Goal: Complete application form: Complete application form

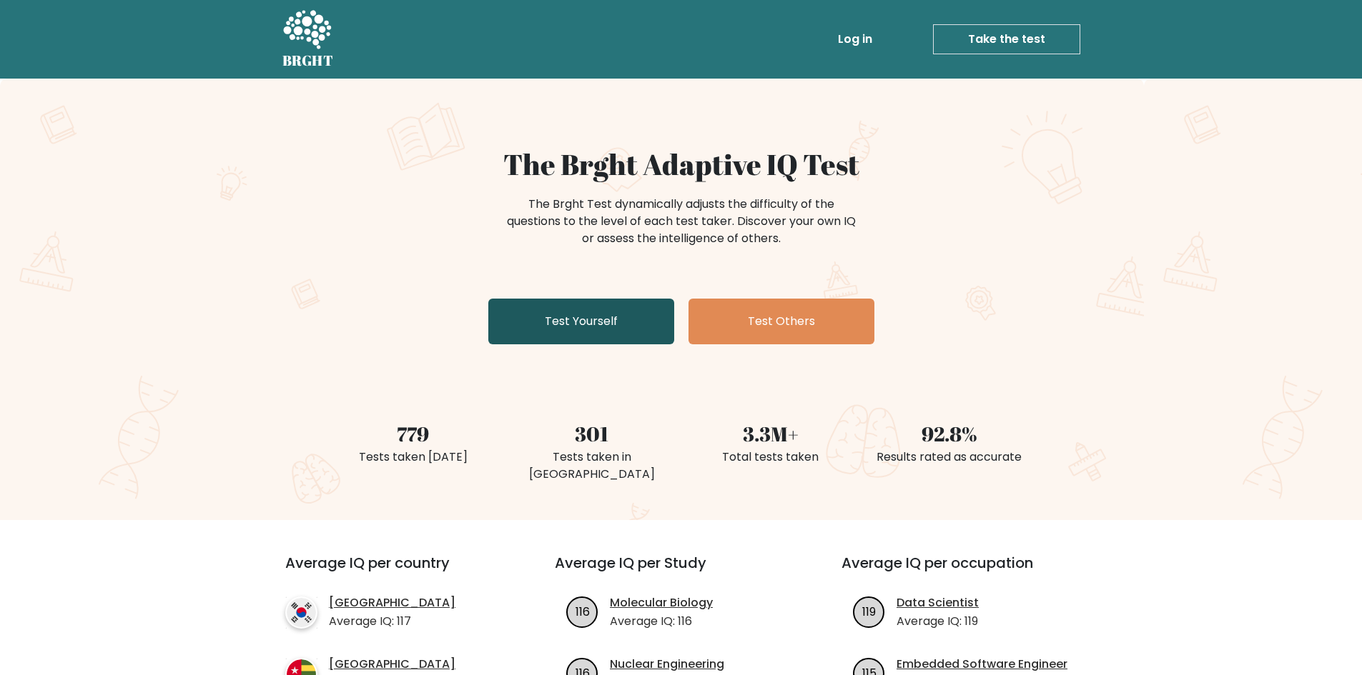
click at [605, 313] on link "Test Yourself" at bounding box center [581, 322] width 186 height 46
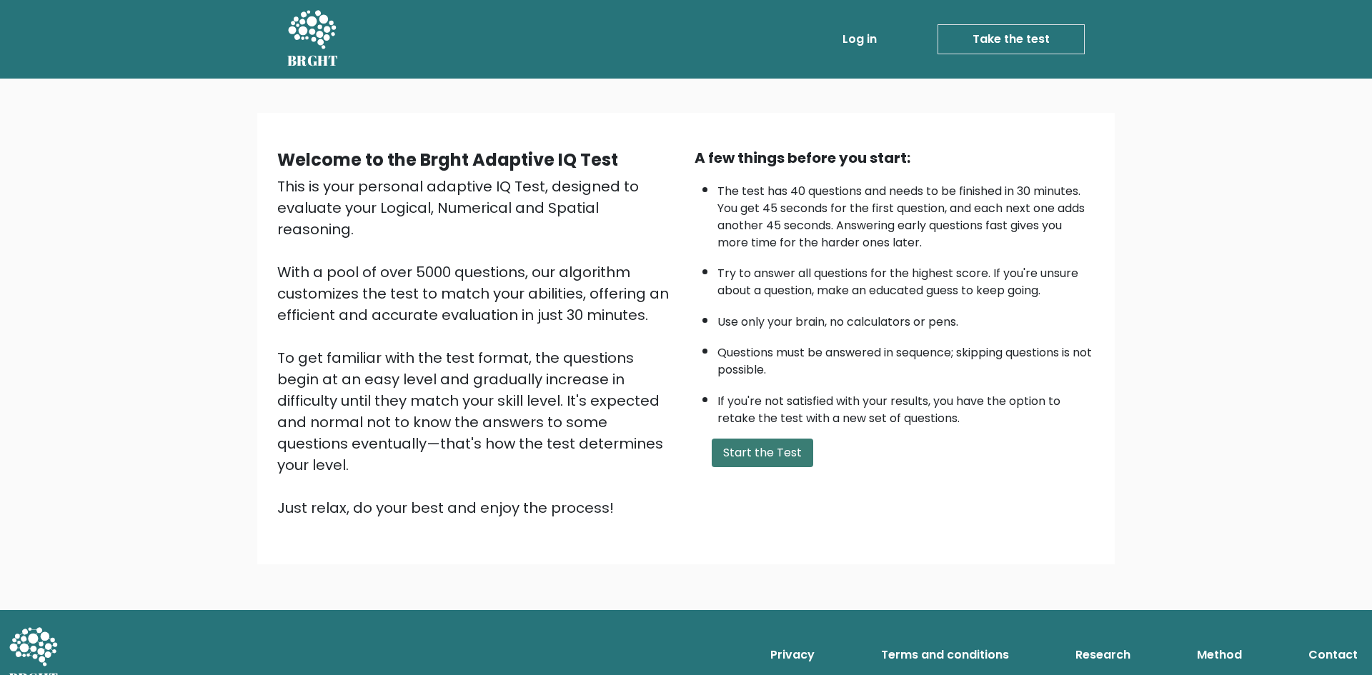
click at [748, 453] on button "Start the Test" at bounding box center [763, 453] width 102 height 29
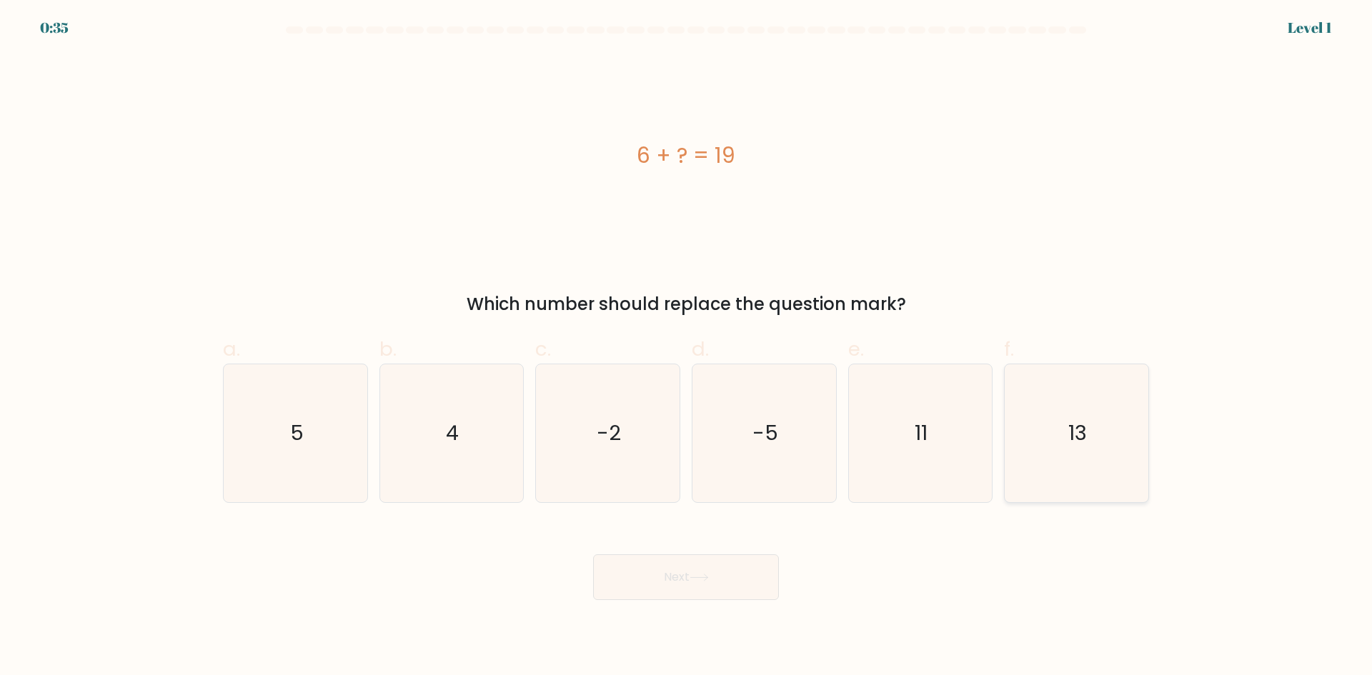
click at [1056, 436] on icon "13" at bounding box center [1077, 434] width 138 height 138
click at [687, 347] on input "f. 13" at bounding box center [686, 342] width 1 height 9
radio input "true"
click at [694, 583] on button "Next" at bounding box center [686, 578] width 186 height 46
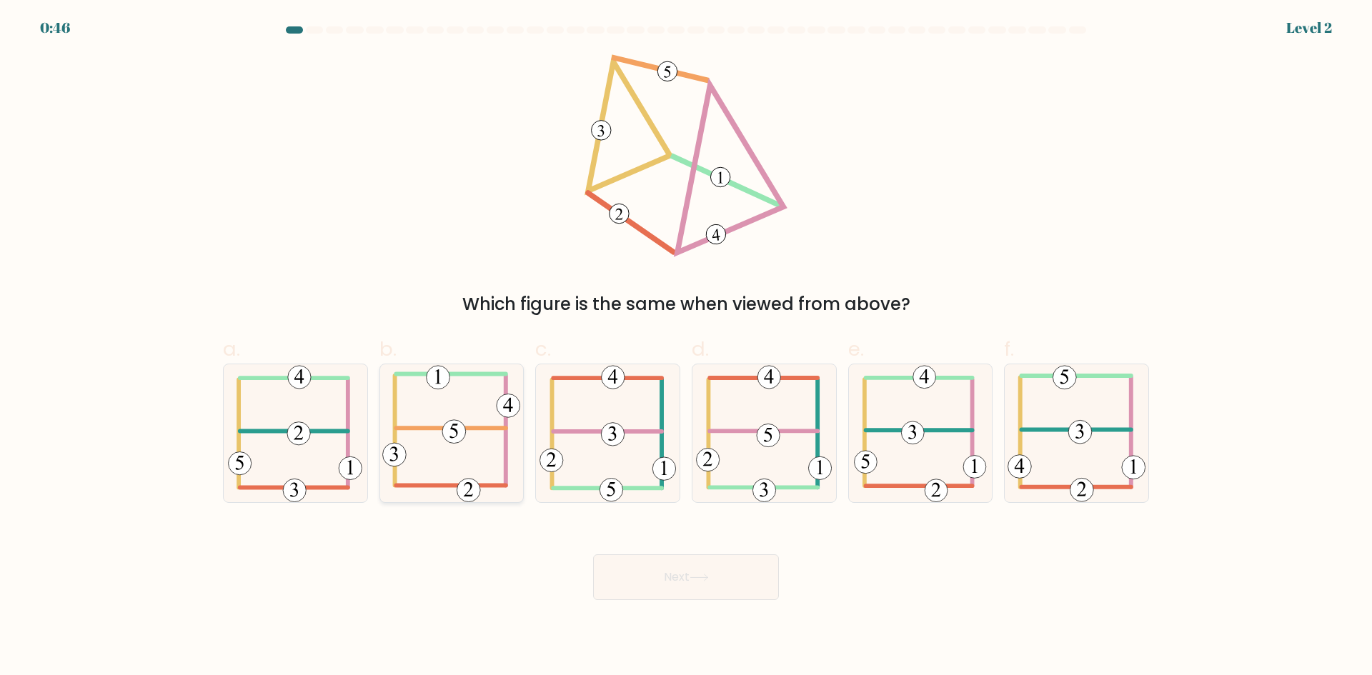
click at [455, 431] on 714 at bounding box center [454, 432] width 24 height 24
click at [686, 347] on input "b." at bounding box center [686, 342] width 1 height 9
radio input "true"
click at [689, 572] on button "Next" at bounding box center [686, 578] width 186 height 46
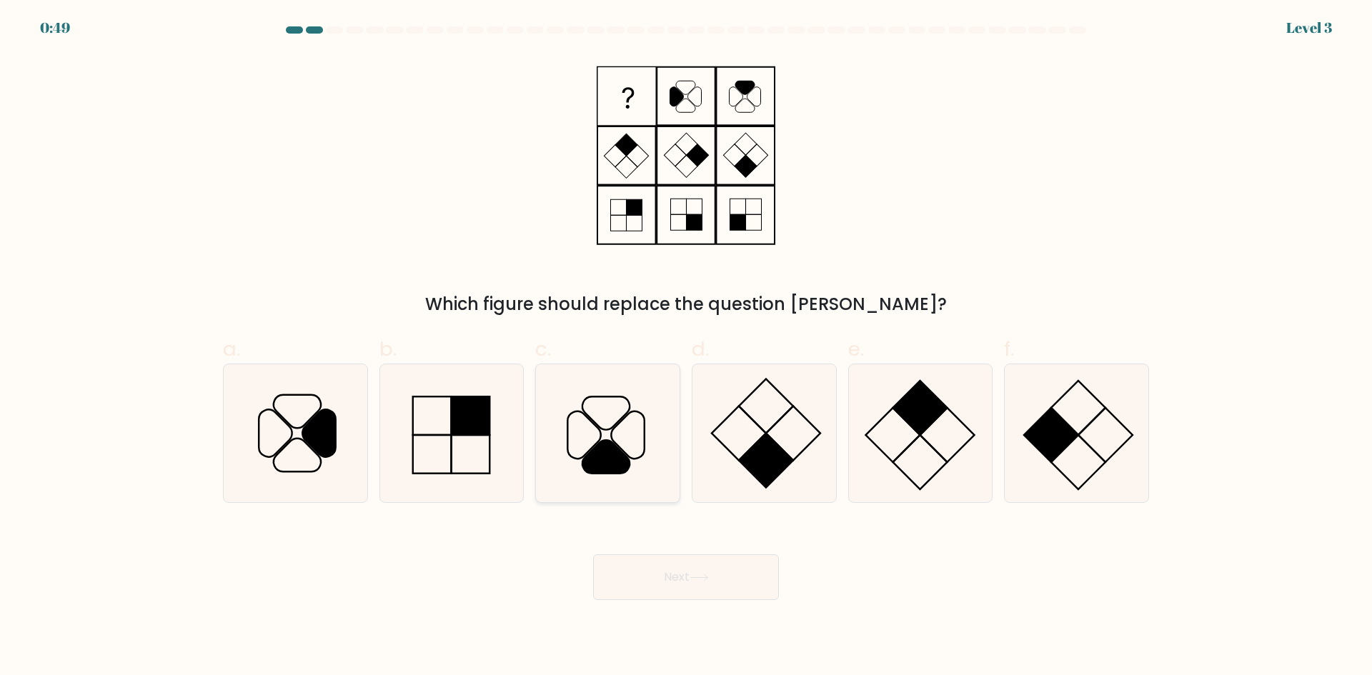
click at [614, 442] on icon at bounding box center [627, 435] width 33 height 47
click at [686, 347] on input "c." at bounding box center [686, 342] width 1 height 9
radio input "true"
click at [730, 572] on button "Next" at bounding box center [686, 578] width 186 height 46
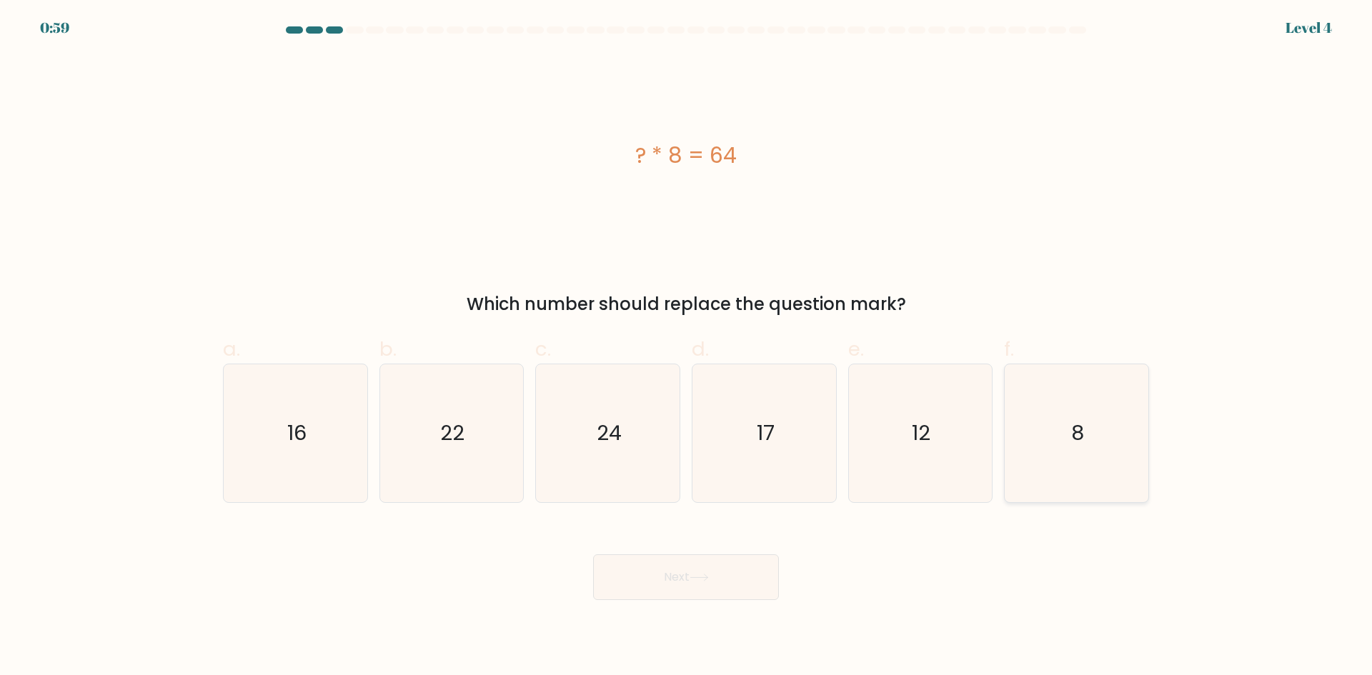
click at [1106, 435] on icon "8" at bounding box center [1077, 434] width 138 height 138
click at [687, 347] on input "f. 8" at bounding box center [686, 342] width 1 height 9
radio input "true"
click at [695, 567] on button "Next" at bounding box center [686, 578] width 186 height 46
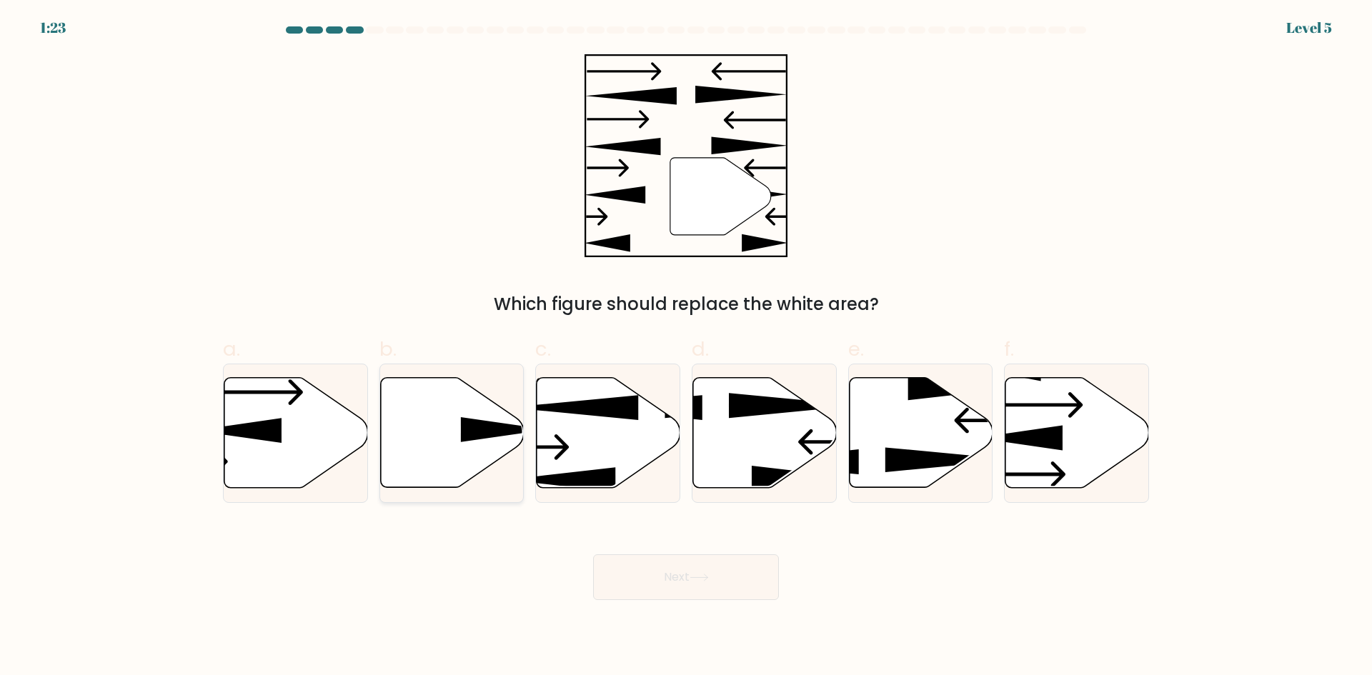
click at [484, 430] on icon at bounding box center [504, 429] width 86 height 25
click at [686, 347] on input "b." at bounding box center [686, 342] width 1 height 9
radio input "true"
click at [696, 576] on icon at bounding box center [699, 578] width 19 height 8
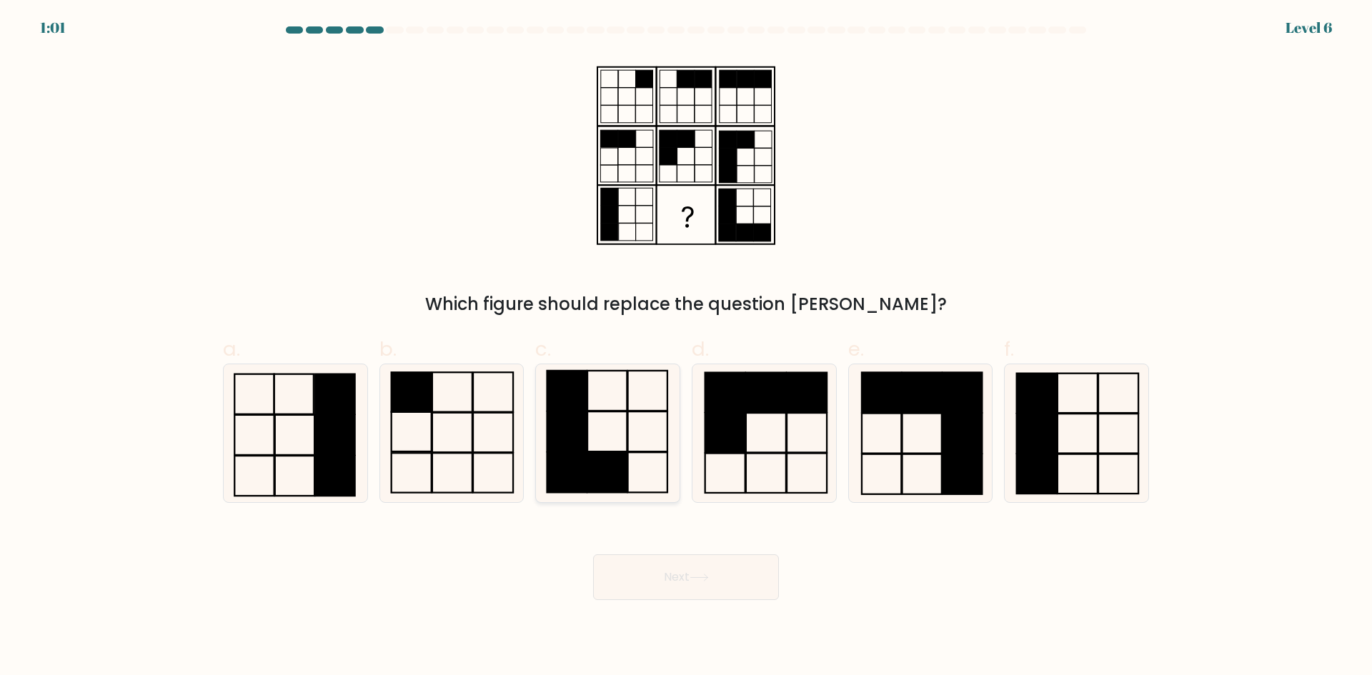
click at [574, 473] on rect at bounding box center [567, 472] width 39 height 40
click at [686, 347] on input "c." at bounding box center [686, 342] width 1 height 9
radio input "true"
click at [670, 580] on button "Next" at bounding box center [686, 578] width 186 height 46
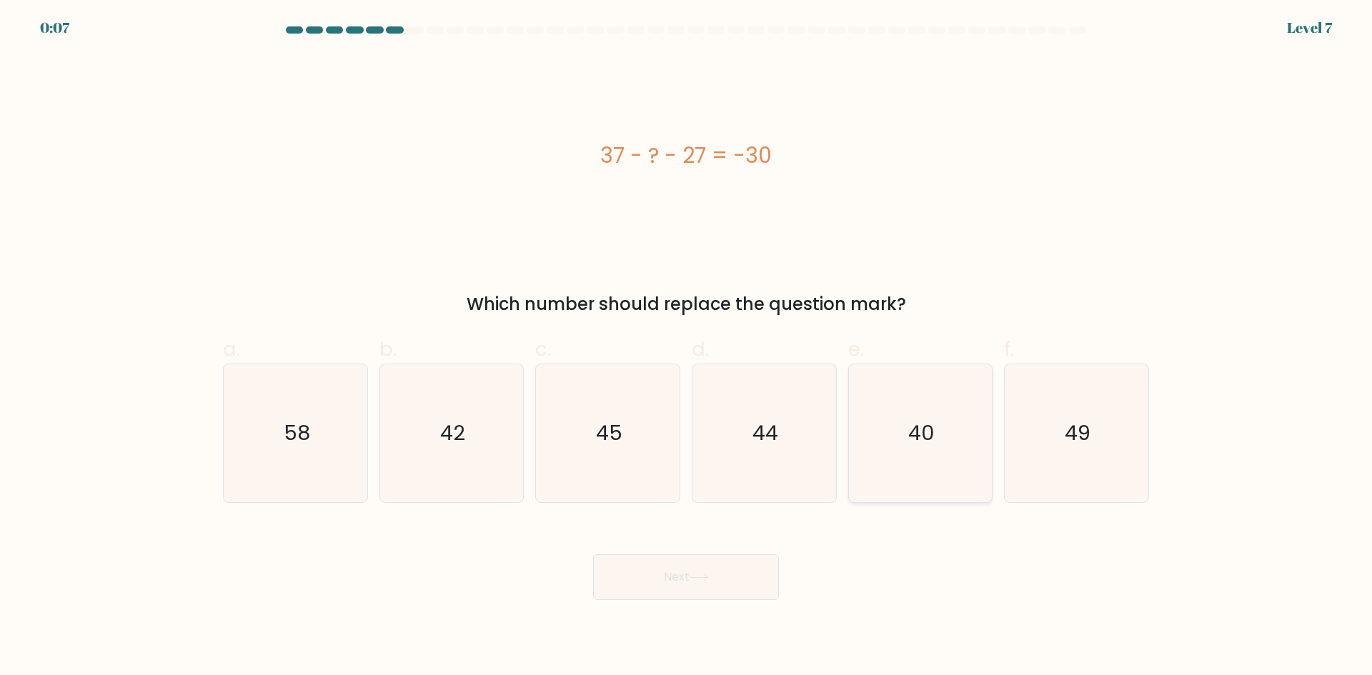
click at [921, 424] on text "40" at bounding box center [922, 433] width 26 height 29
click at [687, 347] on input "e. 40" at bounding box center [686, 342] width 1 height 9
radio input "true"
click at [708, 580] on icon at bounding box center [699, 578] width 19 height 8
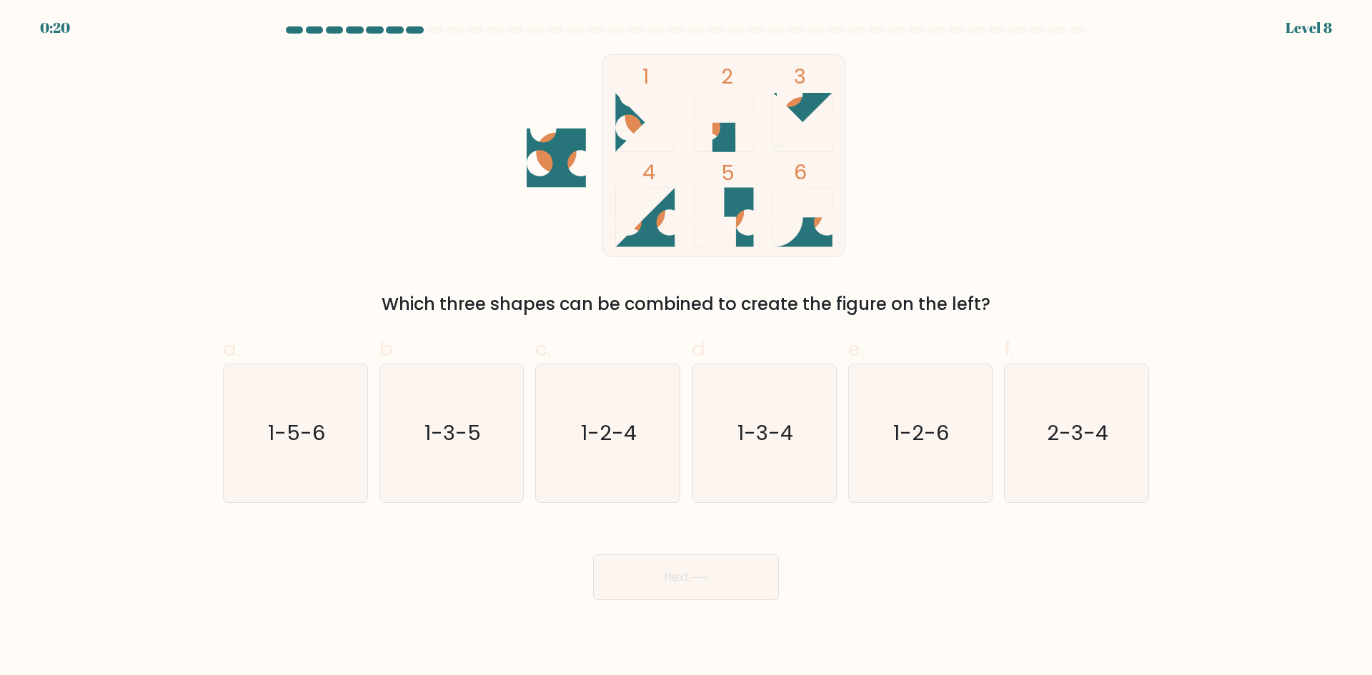
click at [650, 228] on icon at bounding box center [644, 217] width 59 height 59
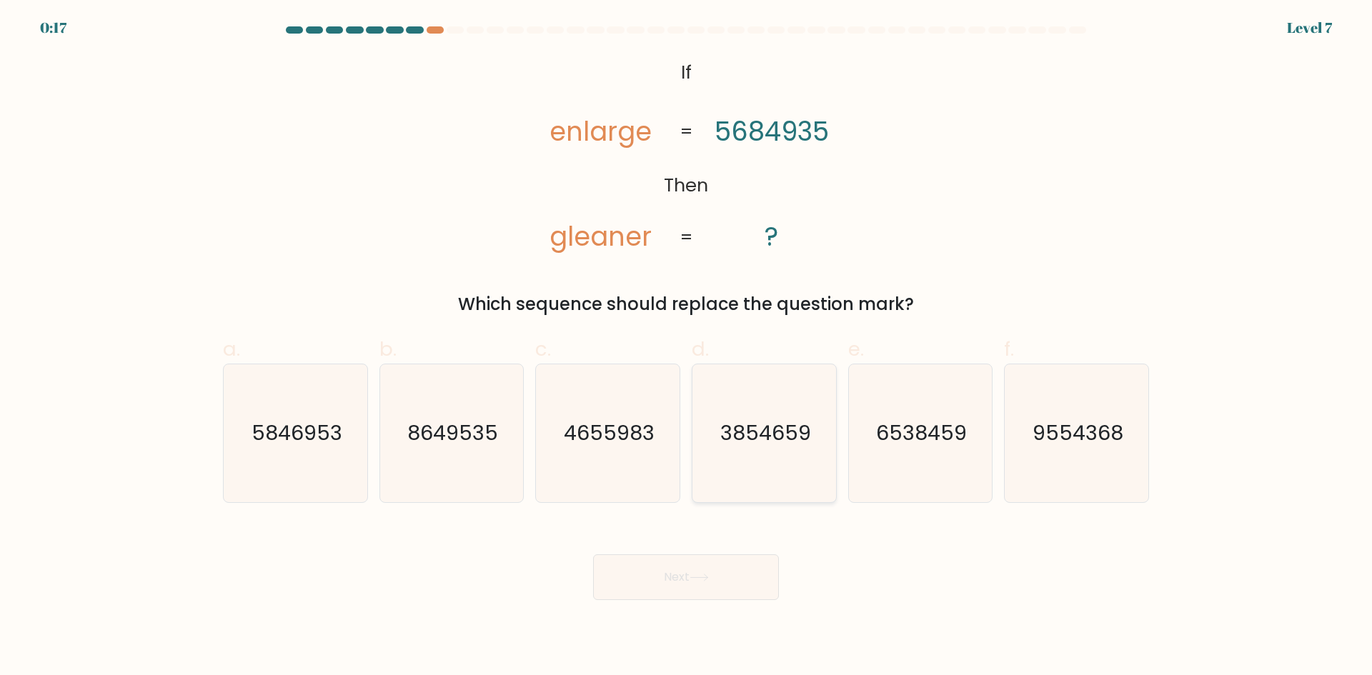
click at [771, 435] on text "3854659" at bounding box center [766, 433] width 91 height 29
click at [687, 347] on input "d. 3854659" at bounding box center [686, 342] width 1 height 9
radio input "true"
click at [705, 578] on icon at bounding box center [698, 578] width 17 height 6
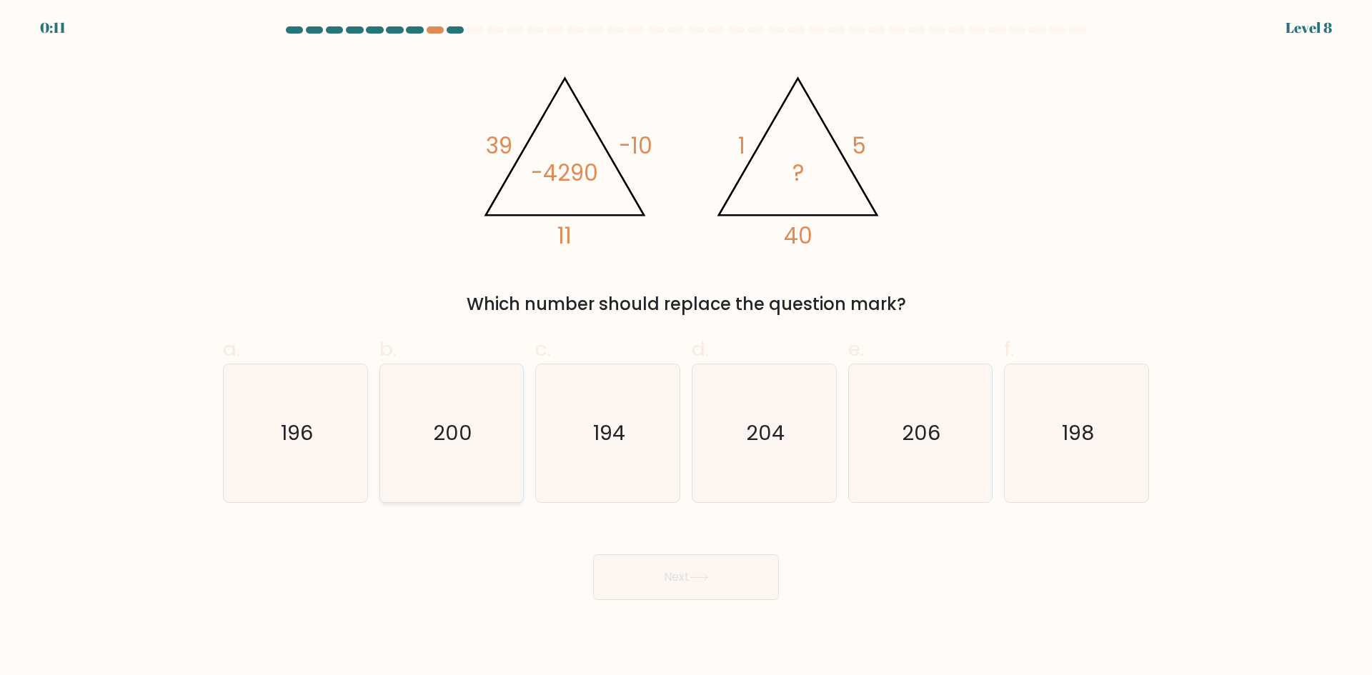
click at [463, 420] on text "200" at bounding box center [452, 433] width 39 height 29
click at [686, 347] on input "b. 200" at bounding box center [686, 342] width 1 height 9
radio input "true"
click at [676, 588] on button "Next" at bounding box center [686, 578] width 186 height 46
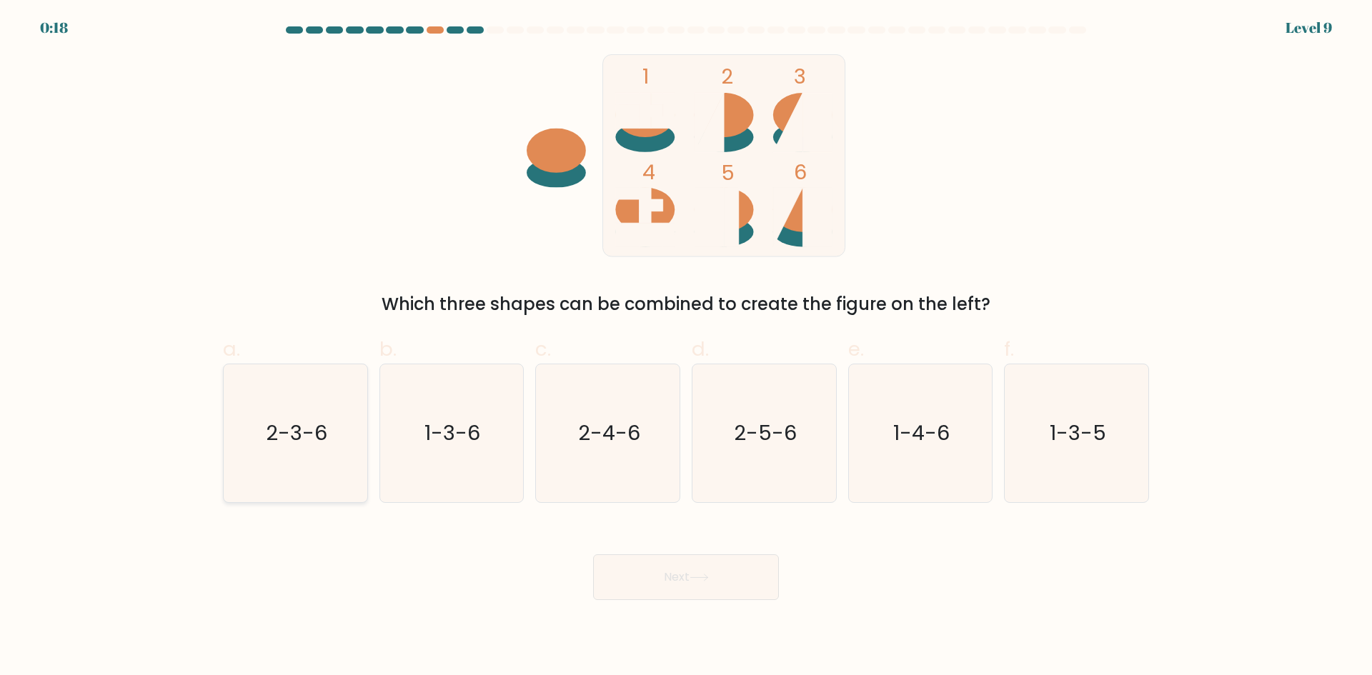
click at [342, 455] on icon "2-3-6" at bounding box center [296, 434] width 138 height 138
click at [686, 347] on input "a. 2-3-6" at bounding box center [686, 342] width 1 height 9
radio input "true"
click at [671, 578] on button "Next" at bounding box center [686, 578] width 186 height 46
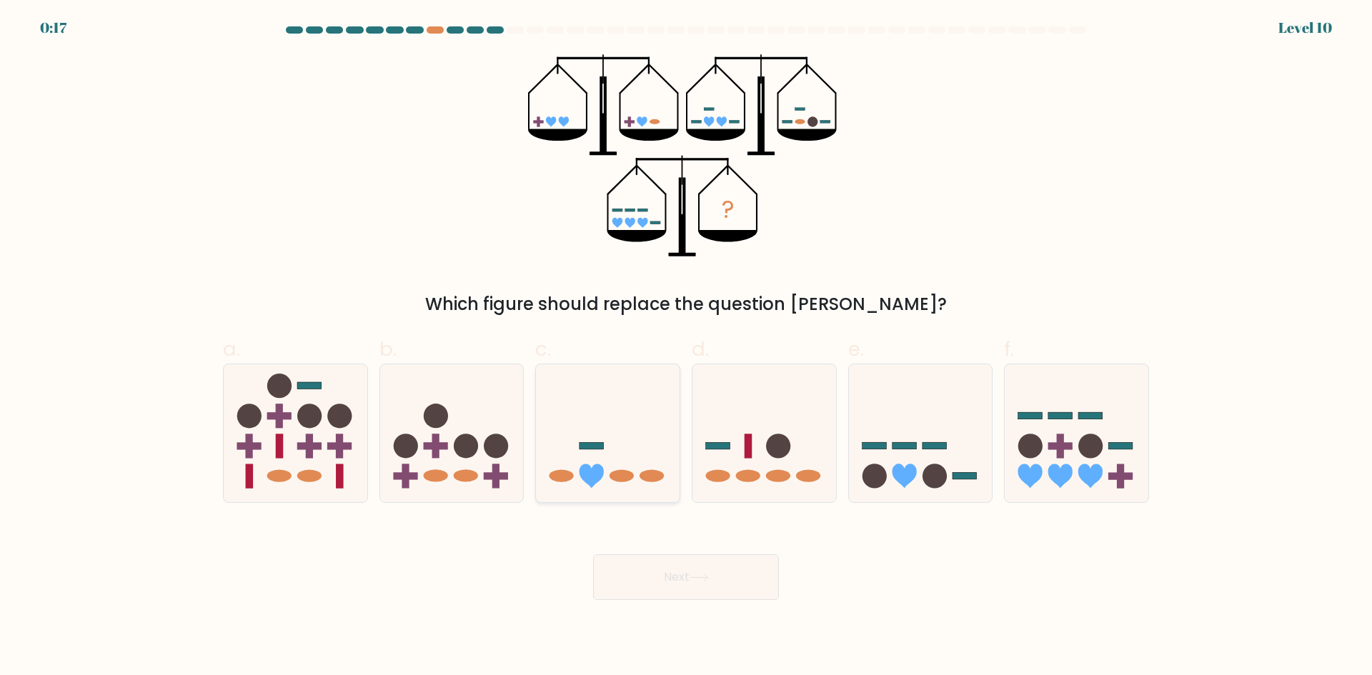
click at [648, 430] on icon at bounding box center [608, 433] width 144 height 119
click at [686, 347] on input "c." at bounding box center [686, 342] width 1 height 9
radio input "true"
click at [665, 588] on button "Next" at bounding box center [686, 578] width 186 height 46
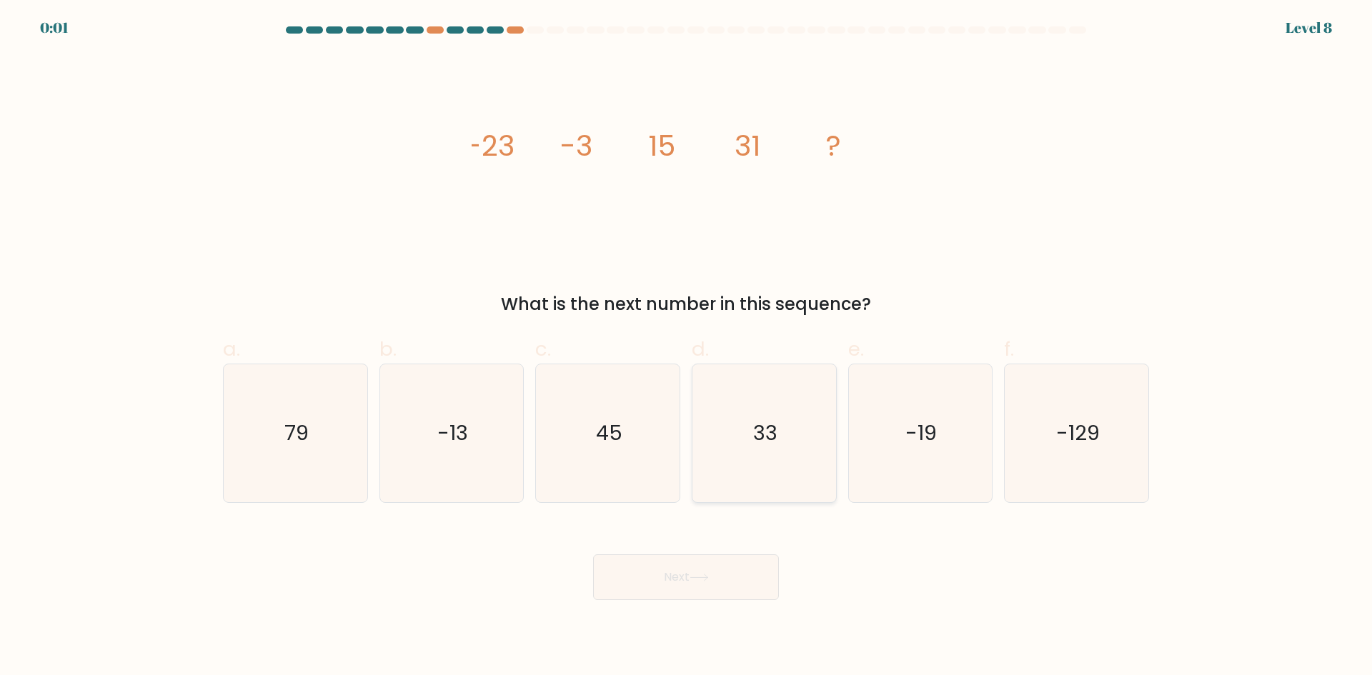
click at [773, 448] on icon "33" at bounding box center [764, 434] width 138 height 138
click at [687, 347] on input "d. 33" at bounding box center [686, 342] width 1 height 9
radio input "true"
click at [660, 595] on button "Next" at bounding box center [686, 578] width 186 height 46
click at [615, 461] on icon "45" at bounding box center [608, 434] width 138 height 138
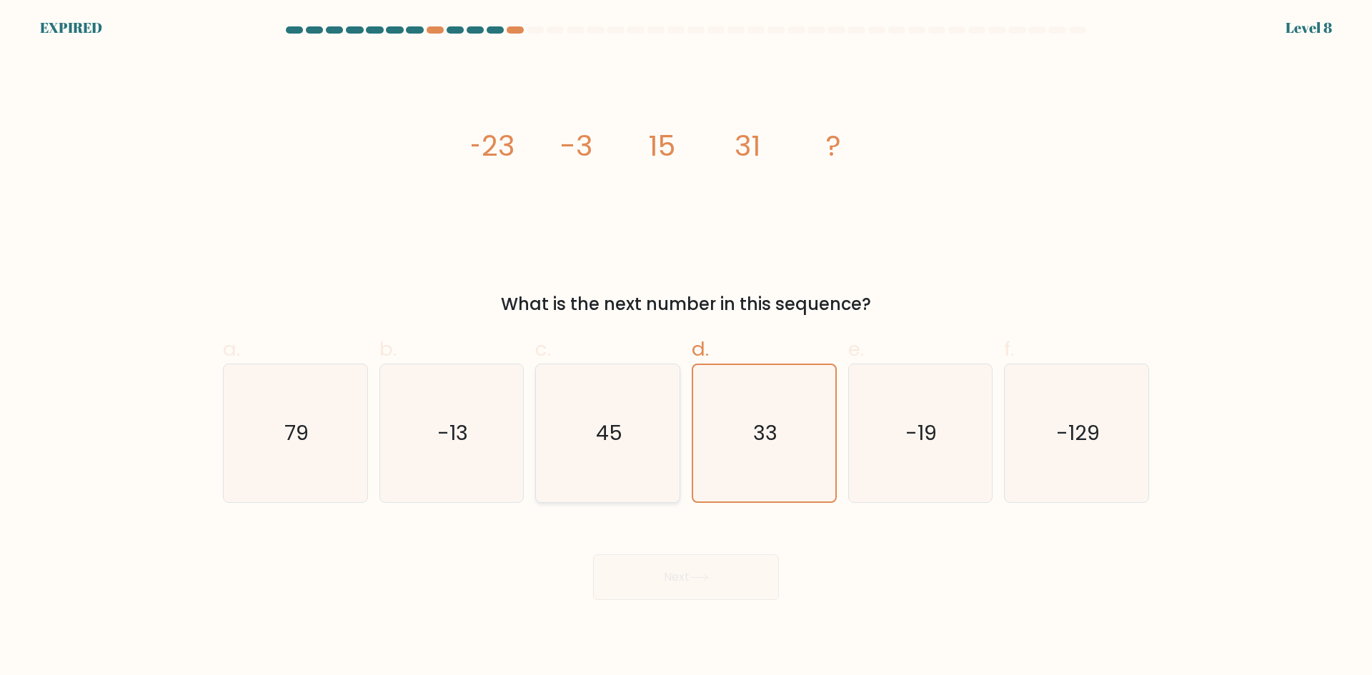
click at [686, 347] on input "c. 45" at bounding box center [686, 342] width 1 height 9
radio input "true"
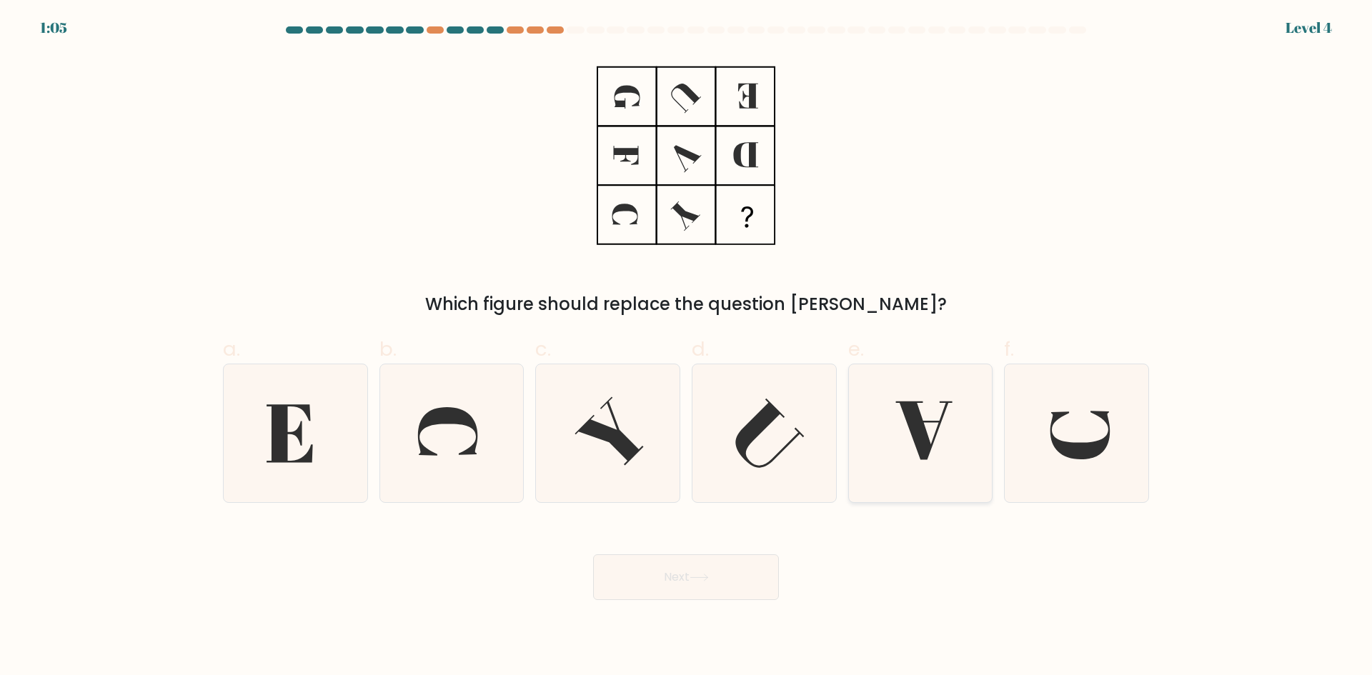
click at [944, 436] on icon at bounding box center [920, 434] width 138 height 138
click at [687, 347] on input "e." at bounding box center [686, 342] width 1 height 9
radio input "true"
click at [705, 578] on icon at bounding box center [699, 578] width 19 height 8
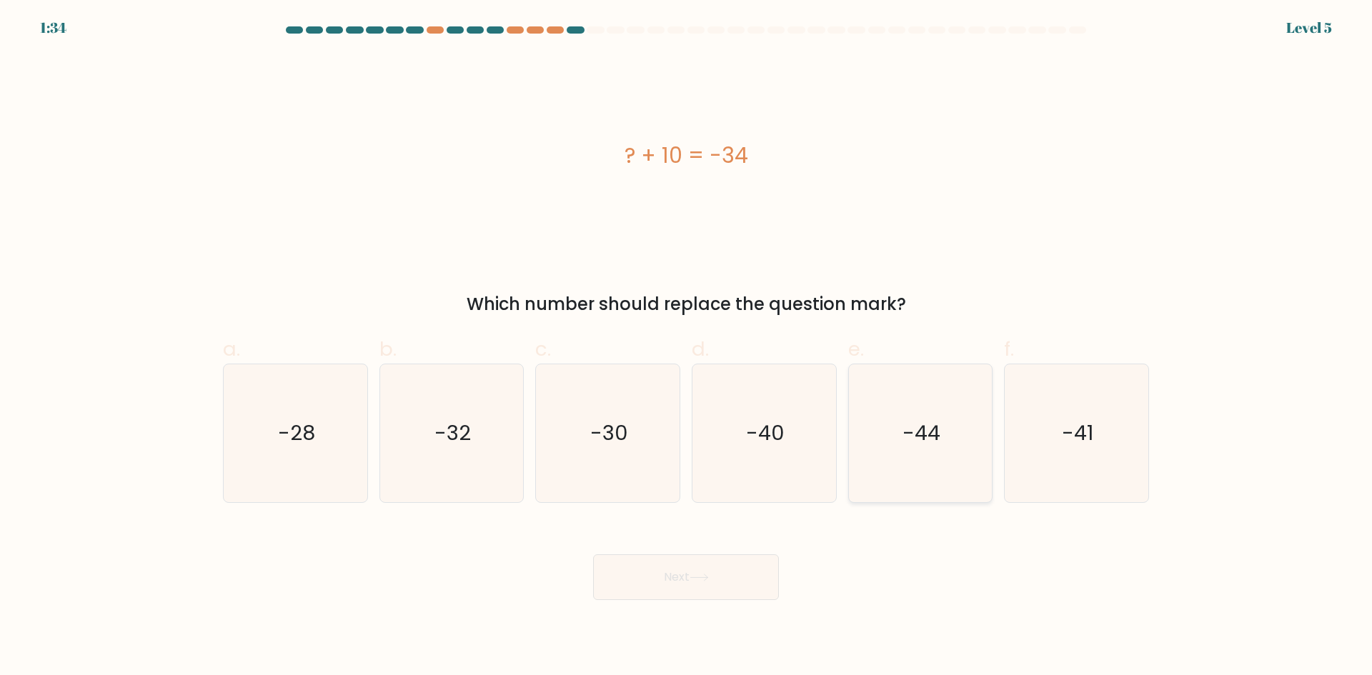
click at [929, 450] on icon "-44" at bounding box center [920, 434] width 138 height 138
click at [687, 347] on input "e. -44" at bounding box center [686, 342] width 1 height 9
radio input "true"
click at [698, 579] on icon at bounding box center [699, 578] width 19 height 8
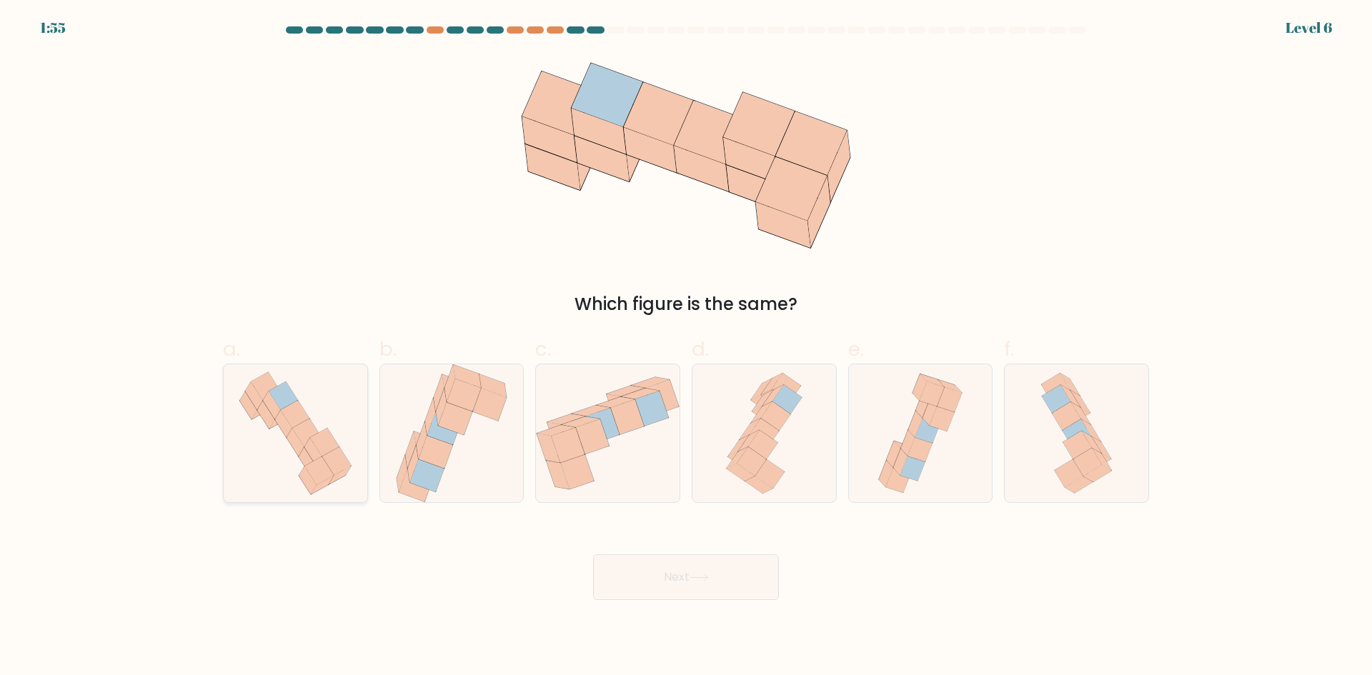
click at [297, 435] on icon at bounding box center [306, 433] width 29 height 28
click at [686, 347] on input "a." at bounding box center [686, 342] width 1 height 9
radio input "true"
click at [664, 583] on button "Next" at bounding box center [686, 578] width 186 height 46
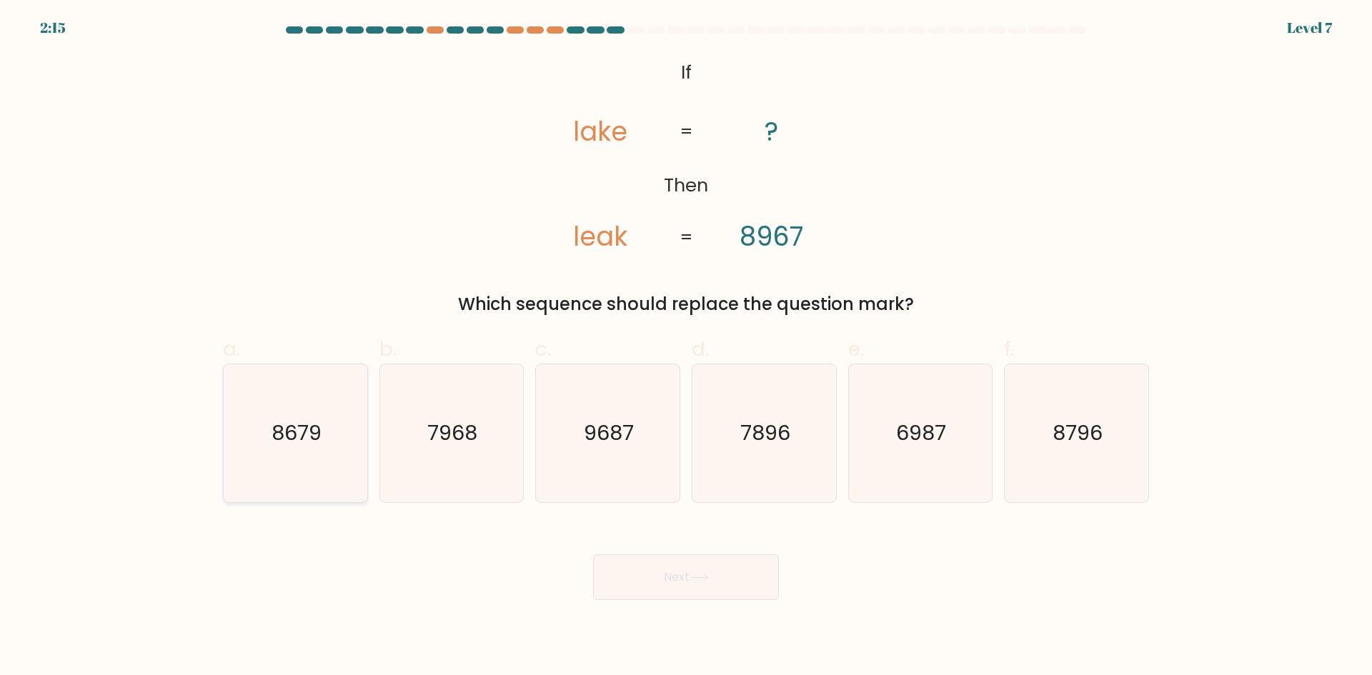
click at [305, 445] on text "8679" at bounding box center [297, 433] width 50 height 29
click at [686, 347] on input "a. 8679" at bounding box center [686, 342] width 1 height 9
radio input "true"
click at [667, 590] on button "Next" at bounding box center [686, 578] width 186 height 46
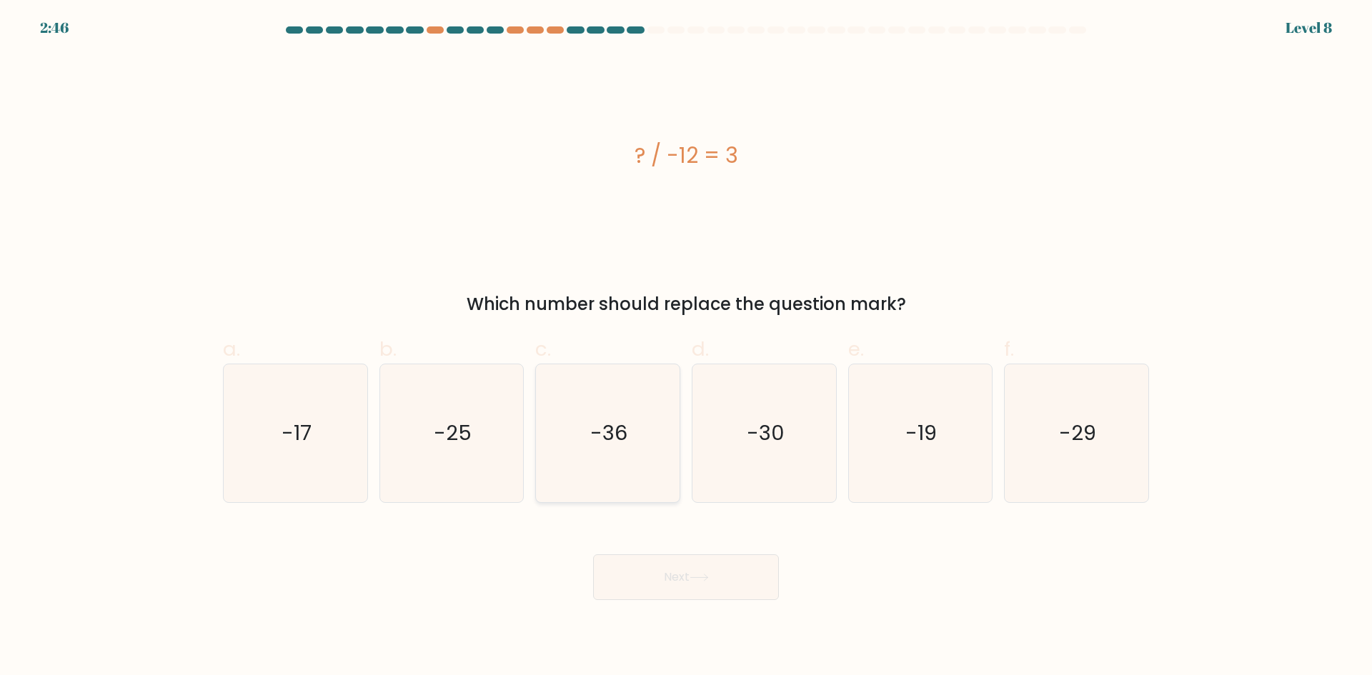
click at [604, 433] on text "-36" at bounding box center [609, 433] width 37 height 29
click at [686, 347] on input "c. -36" at bounding box center [686, 342] width 1 height 9
radio input "true"
click at [681, 578] on button "Next" at bounding box center [686, 578] width 186 height 46
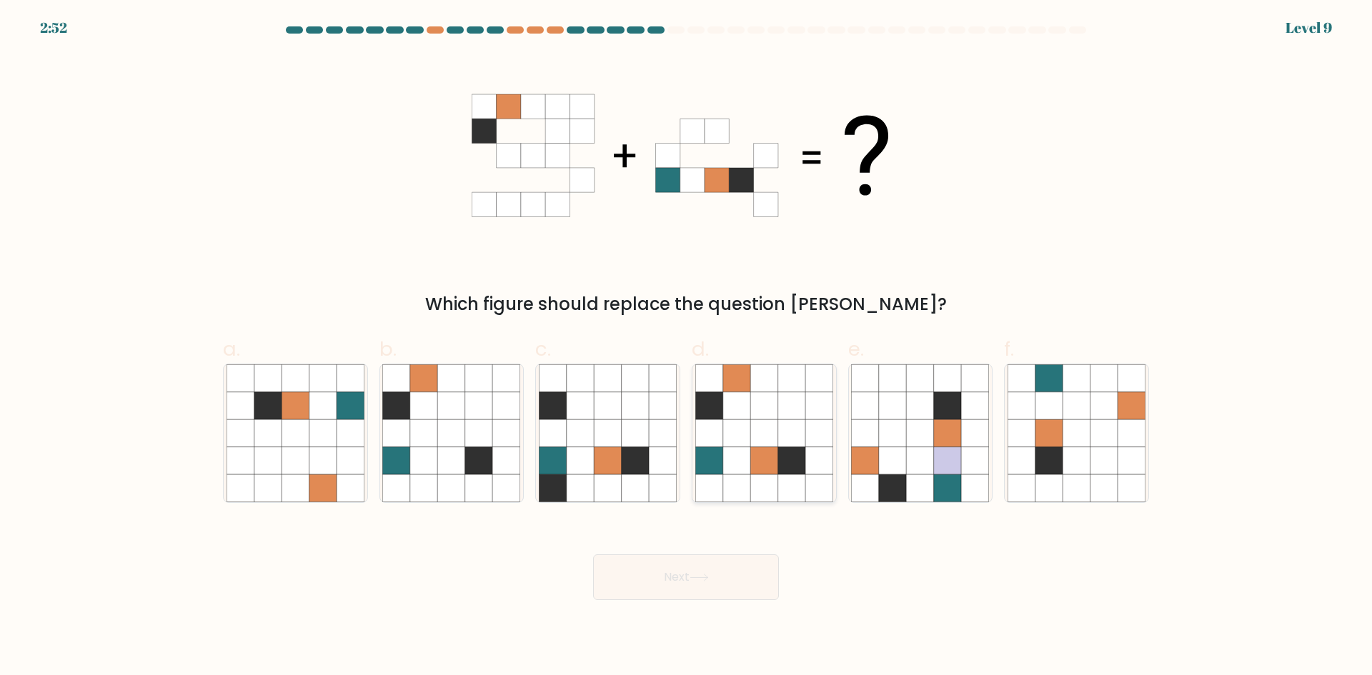
click at [781, 460] on icon at bounding box center [791, 460] width 27 height 27
click at [687, 347] on input "d." at bounding box center [686, 342] width 1 height 9
radio input "true"
click at [678, 580] on button "Next" at bounding box center [686, 578] width 186 height 46
click at [673, 572] on button "Next" at bounding box center [686, 578] width 186 height 46
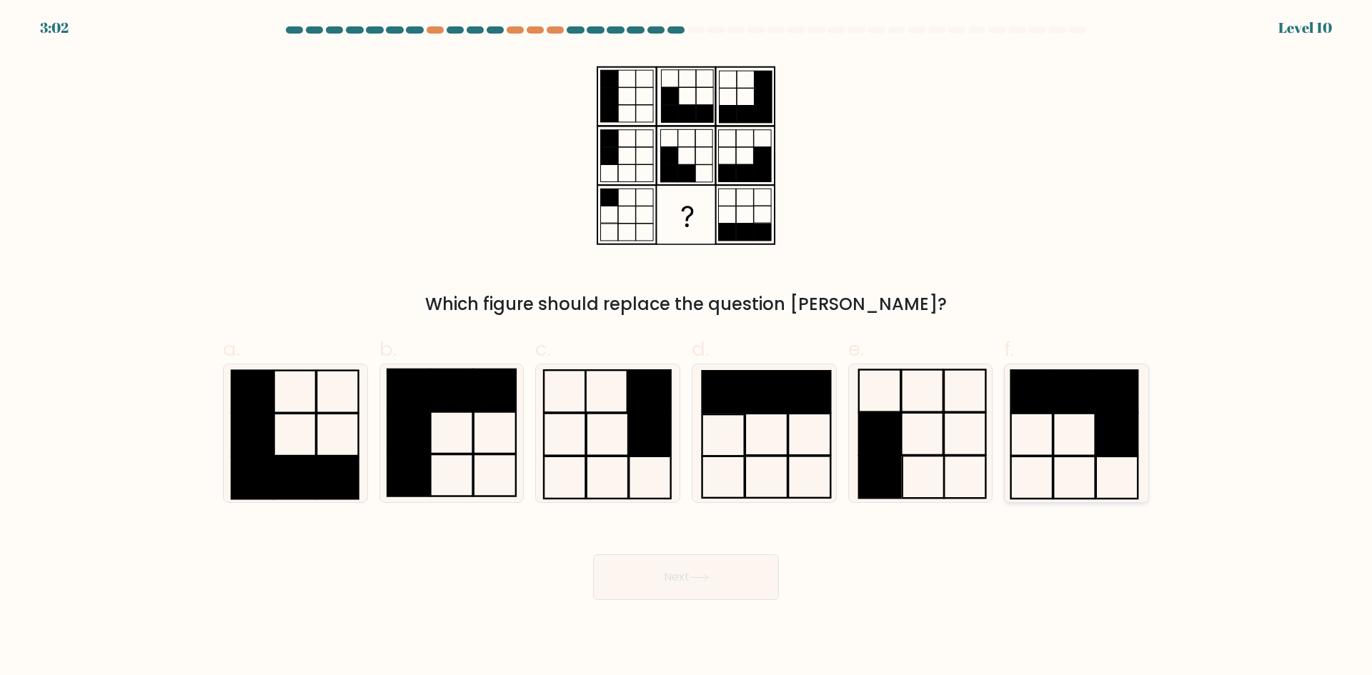
click at [1097, 431] on rect at bounding box center [1116, 434] width 41 height 42
click at [687, 347] on input "f." at bounding box center [686, 342] width 1 height 9
radio input "true"
click at [727, 568] on button "Next" at bounding box center [686, 578] width 186 height 46
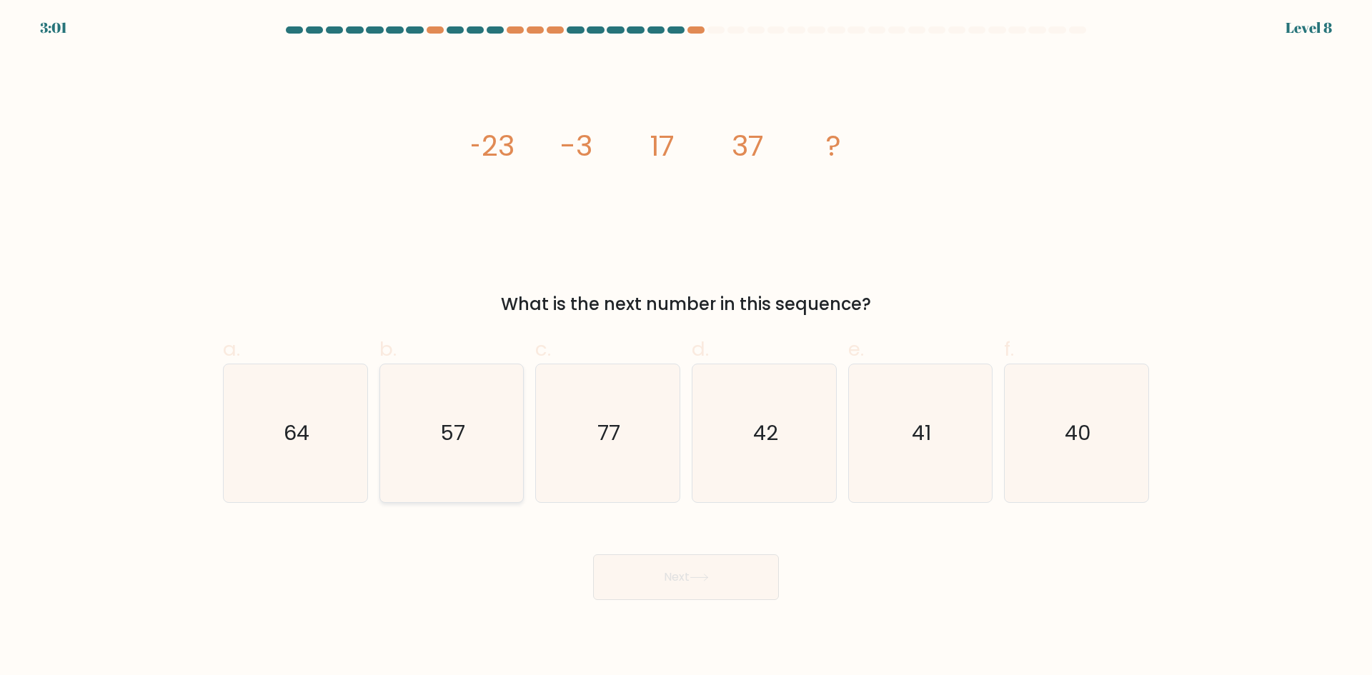
click at [439, 468] on icon "57" at bounding box center [451, 434] width 138 height 138
click at [686, 347] on input "b. 57" at bounding box center [686, 342] width 1 height 9
radio input "true"
click at [716, 564] on button "Next" at bounding box center [686, 578] width 186 height 46
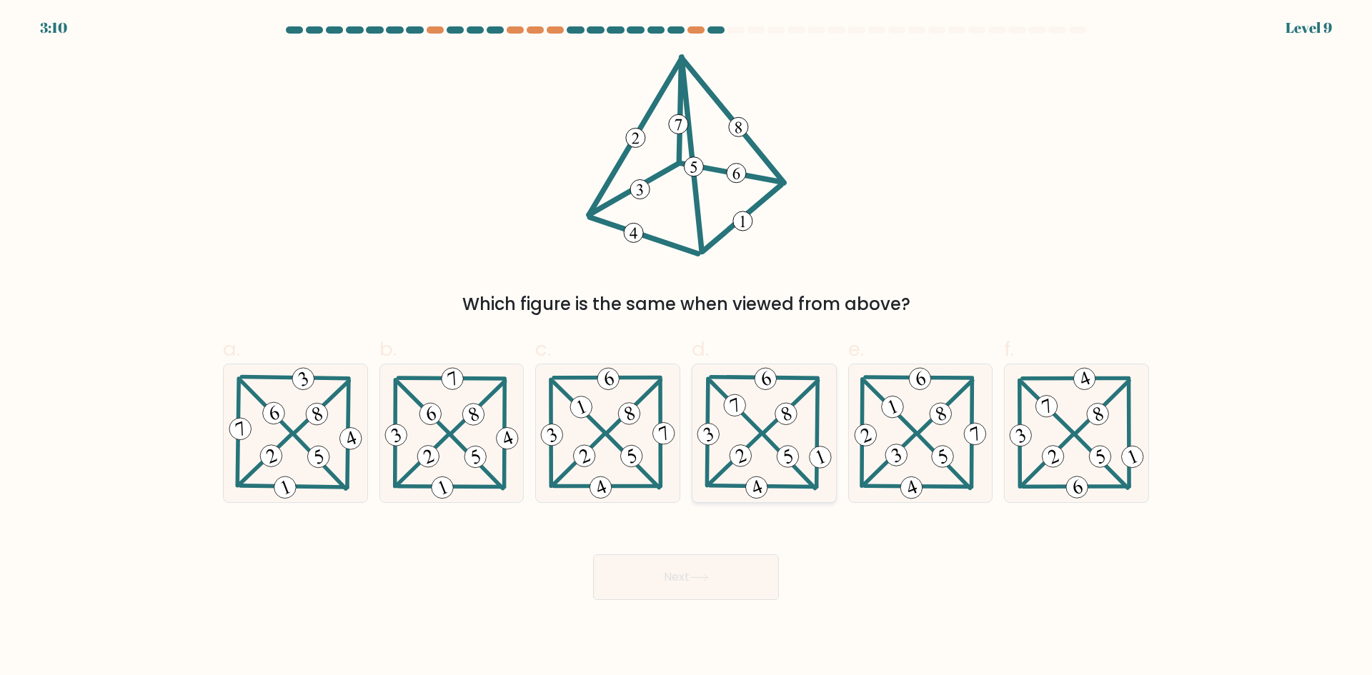
click at [768, 452] on icon at bounding box center [764, 434] width 141 height 138
click at [687, 347] on input "d." at bounding box center [686, 342] width 1 height 9
radio input "true"
click at [707, 586] on button "Next" at bounding box center [686, 578] width 186 height 46
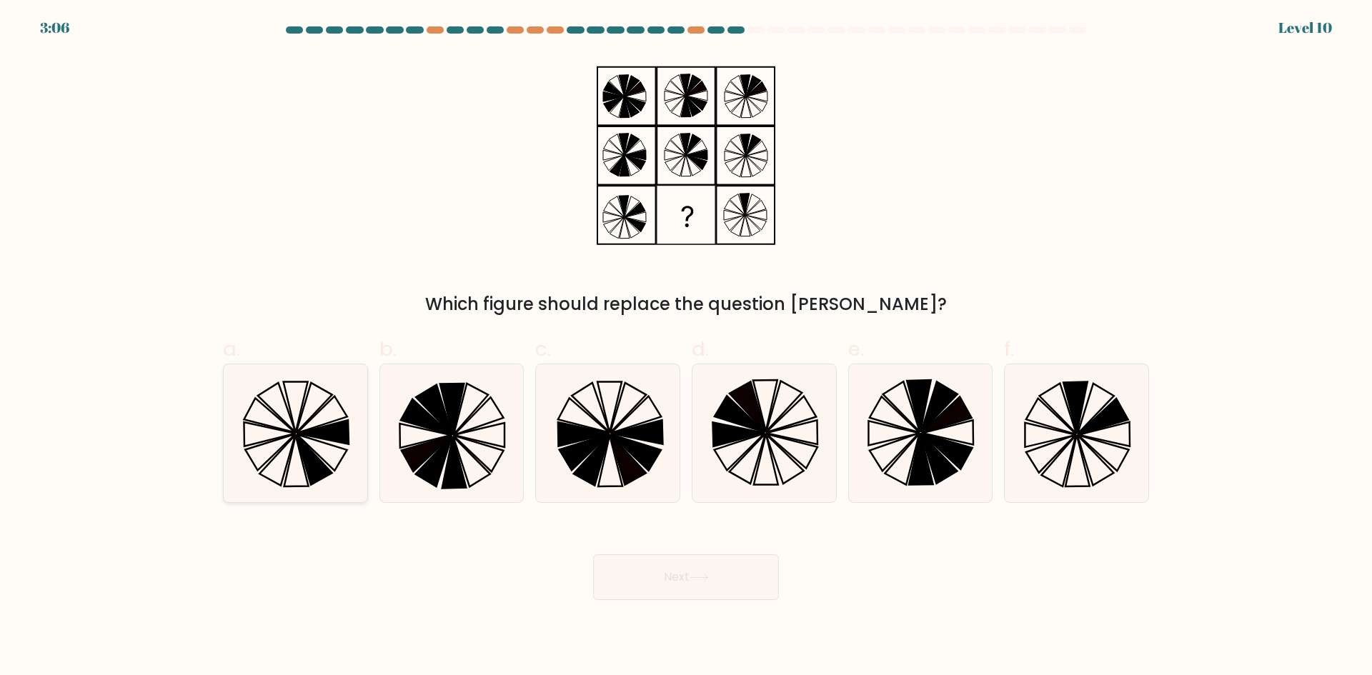
click at [320, 425] on icon at bounding box center [296, 434] width 138 height 138
click at [686, 347] on input "a." at bounding box center [686, 342] width 1 height 9
radio input "true"
click at [1089, 416] on icon at bounding box center [1077, 434] width 138 height 138
click at [687, 347] on input "f." at bounding box center [686, 342] width 1 height 9
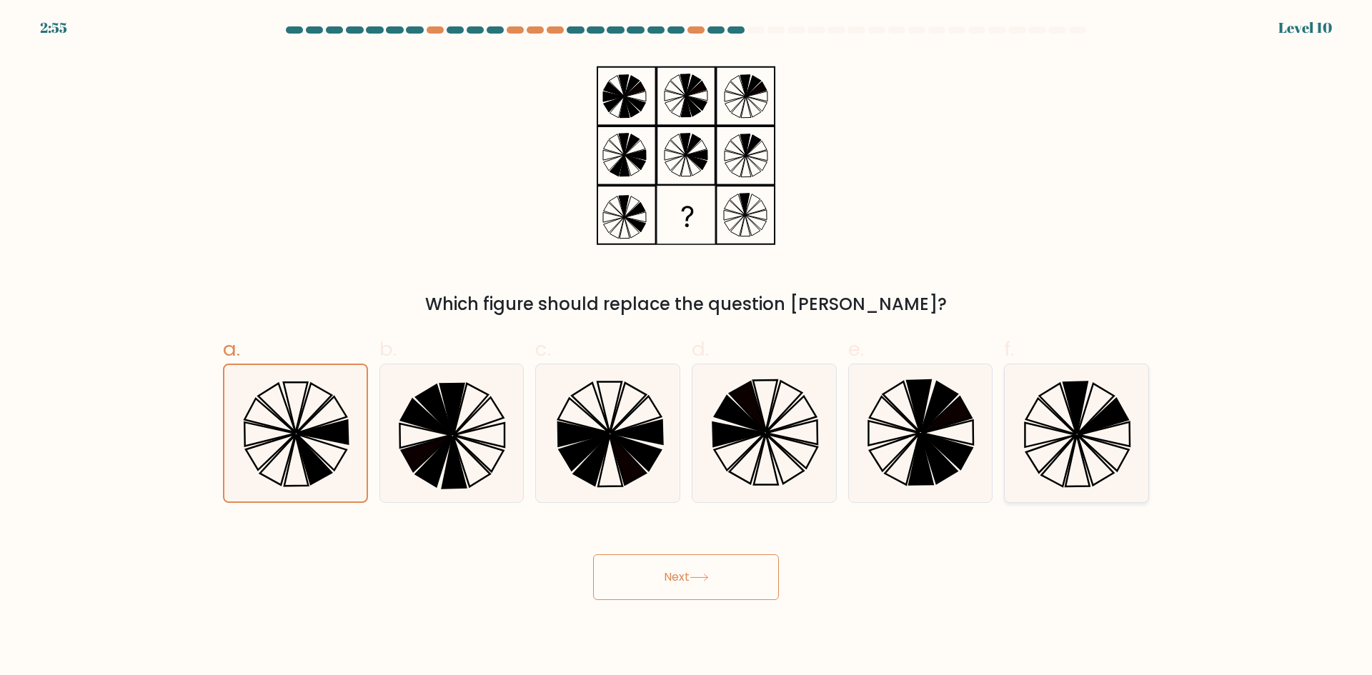
radio input "true"
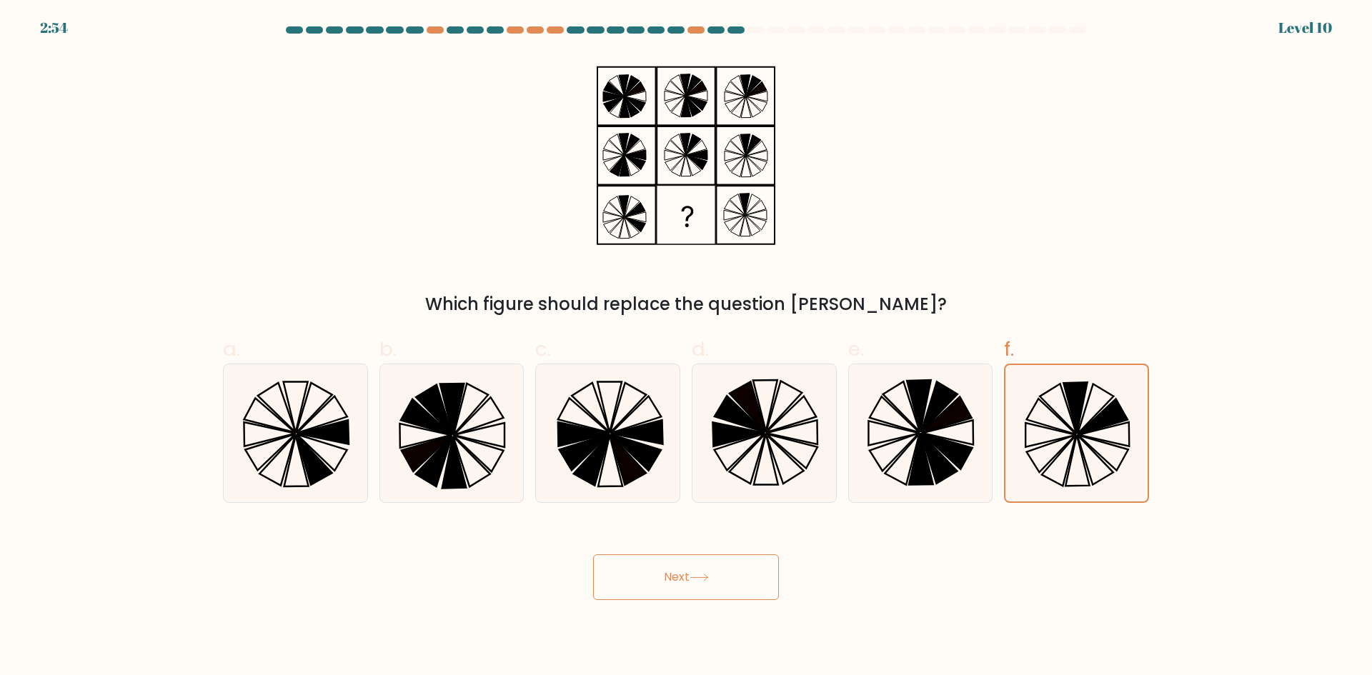
click at [658, 572] on button "Next" at bounding box center [686, 578] width 186 height 46
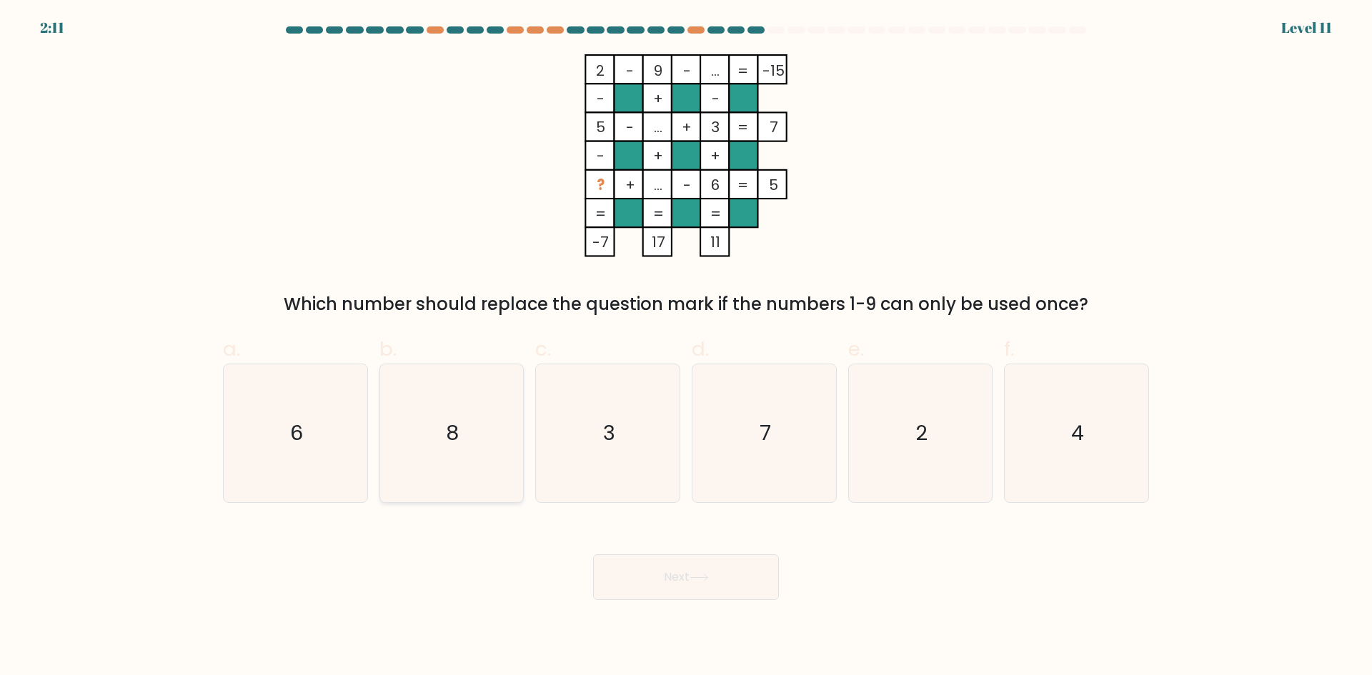
click at [425, 420] on icon "8" at bounding box center [451, 434] width 138 height 138
click at [686, 347] on input "b. 8" at bounding box center [686, 342] width 1 height 9
radio input "true"
click at [685, 583] on button "Next" at bounding box center [686, 578] width 186 height 46
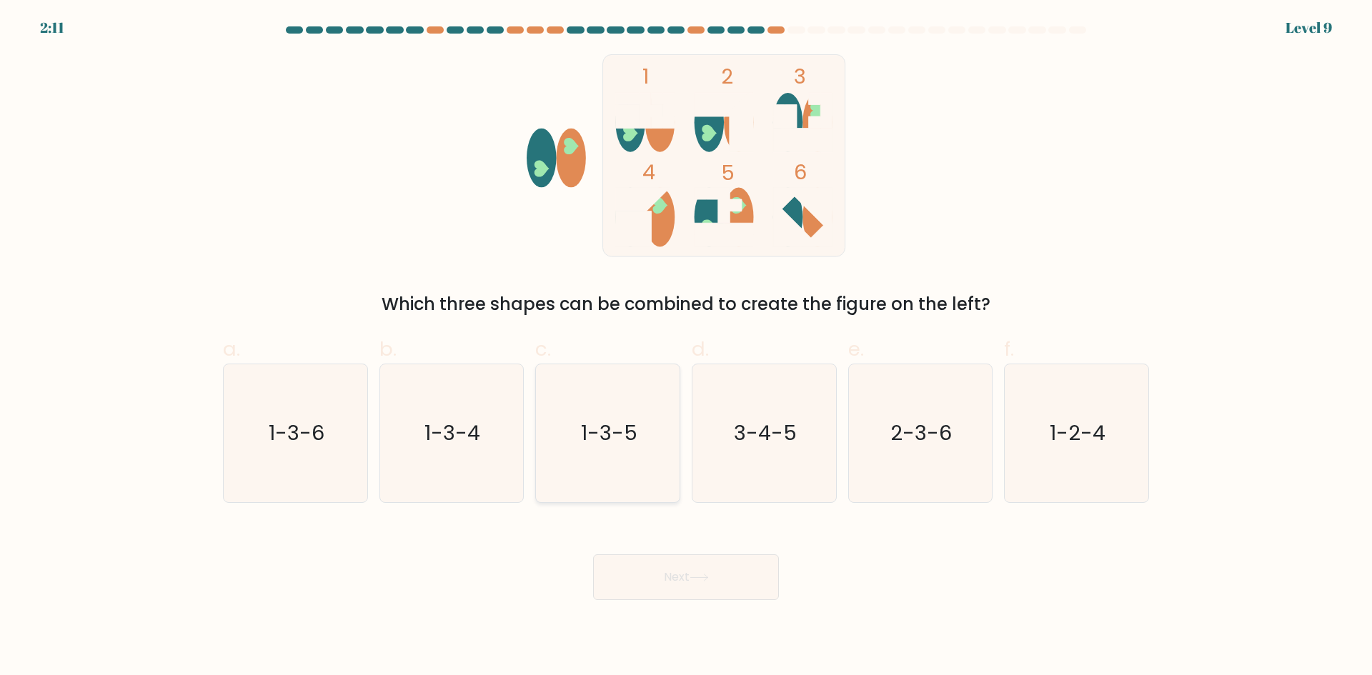
click at [655, 419] on icon "1-3-5" at bounding box center [608, 434] width 138 height 138
click at [686, 347] on input "c. 1-3-5" at bounding box center [686, 342] width 1 height 9
radio input "true"
click at [698, 583] on button "Next" at bounding box center [686, 578] width 186 height 46
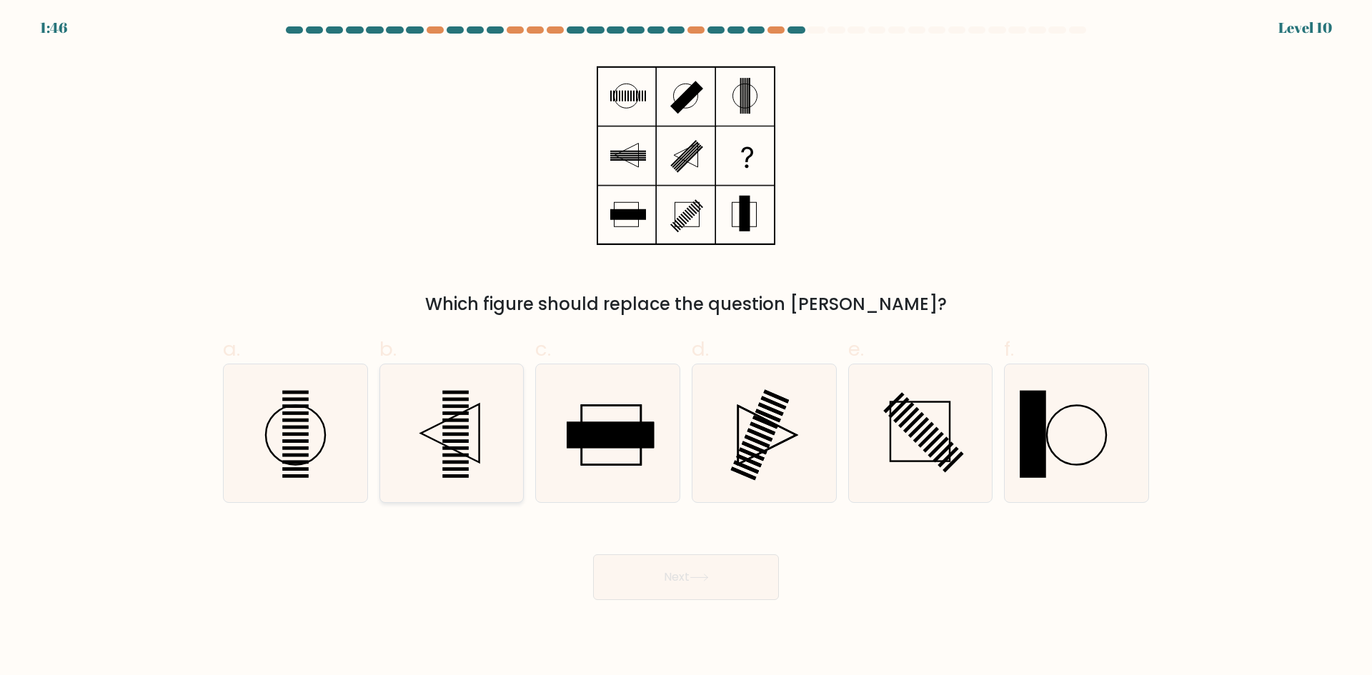
click at [452, 437] on icon at bounding box center [451, 434] width 138 height 138
click at [686, 347] on input "b." at bounding box center [686, 342] width 1 height 9
radio input "true"
click at [690, 568] on button "Next" at bounding box center [686, 578] width 186 height 46
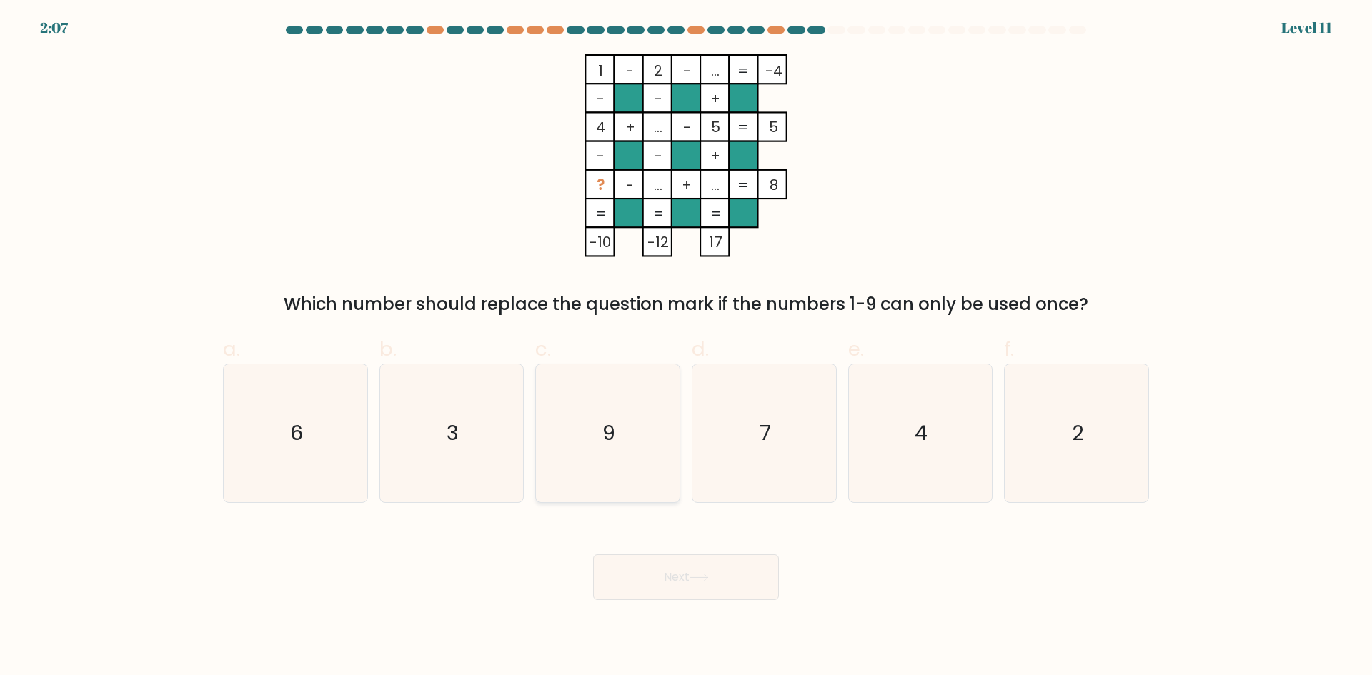
click at [633, 446] on icon "9" at bounding box center [608, 434] width 138 height 138
click at [686, 347] on input "c. 9" at bounding box center [686, 342] width 1 height 9
radio input "true"
click at [666, 567] on button "Next" at bounding box center [686, 578] width 186 height 46
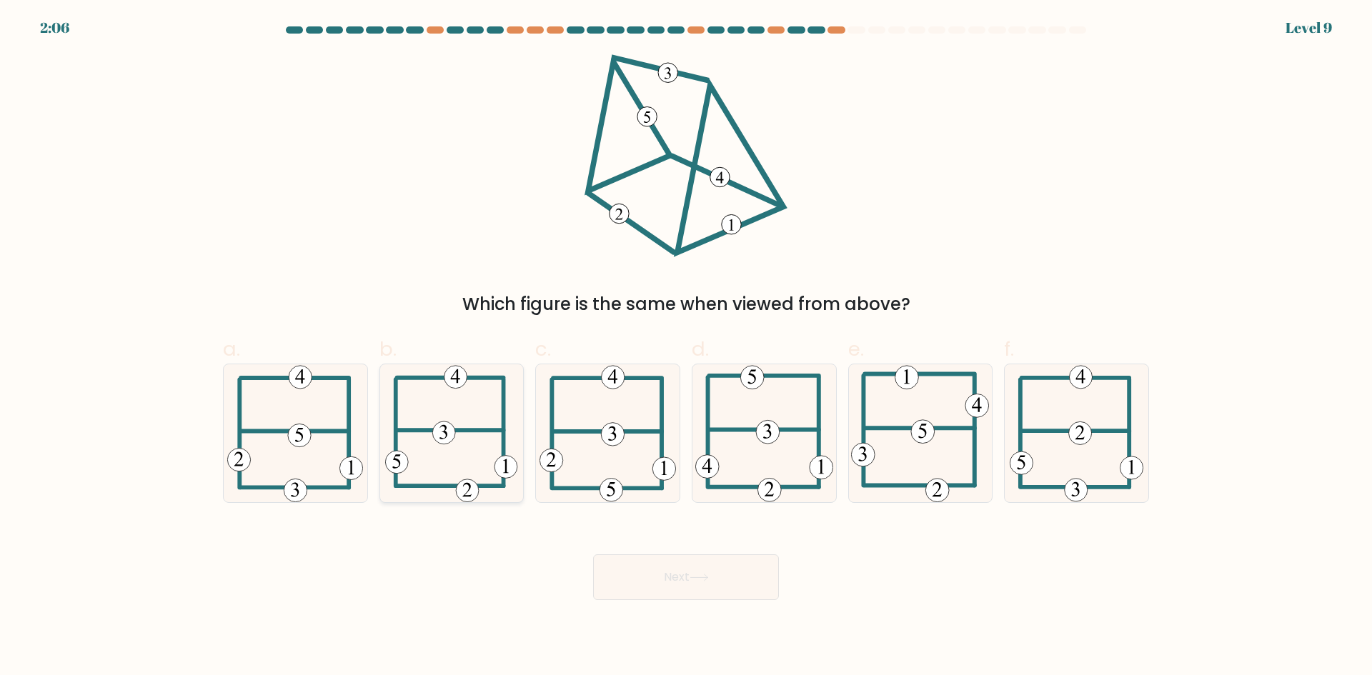
click at [463, 435] on icon at bounding box center [451, 434] width 132 height 138
click at [686, 347] on input "b." at bounding box center [686, 342] width 1 height 9
radio input "true"
click at [638, 580] on button "Next" at bounding box center [686, 578] width 186 height 46
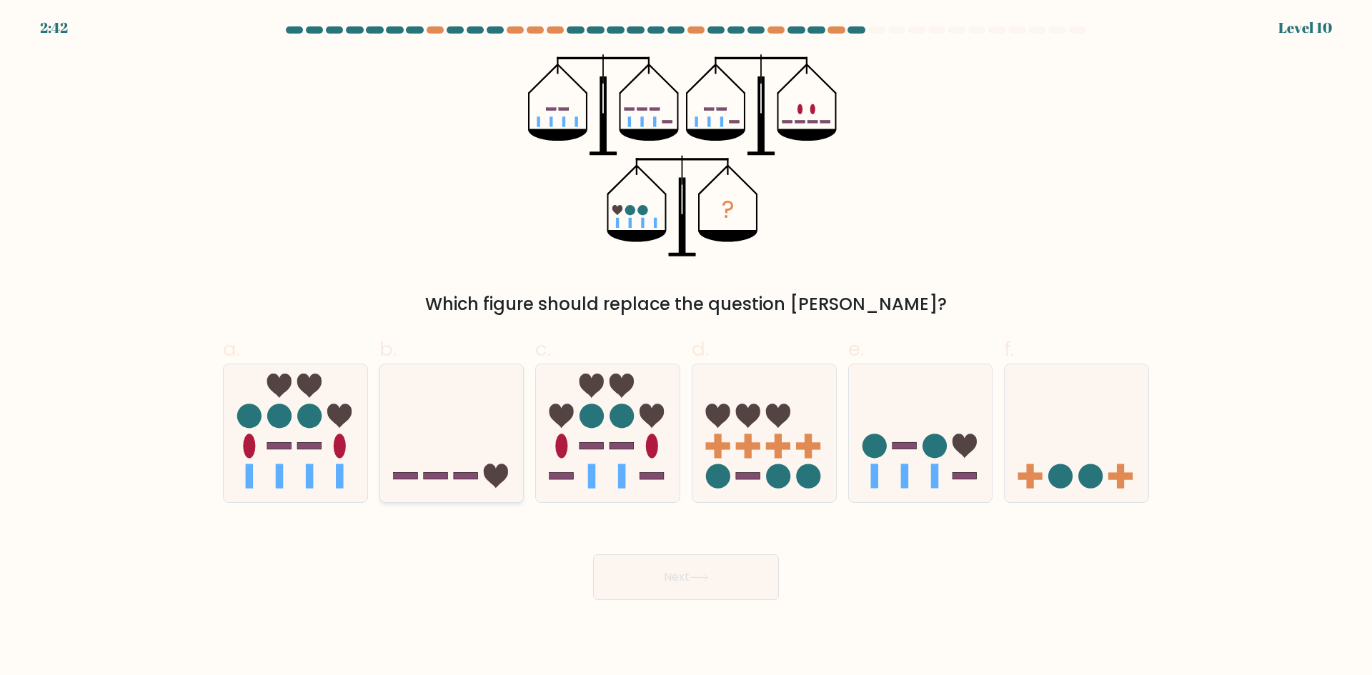
click at [490, 421] on icon at bounding box center [452, 433] width 144 height 119
click at [686, 347] on input "b." at bounding box center [686, 342] width 1 height 9
radio input "true"
click at [728, 586] on button "Next" at bounding box center [686, 578] width 186 height 46
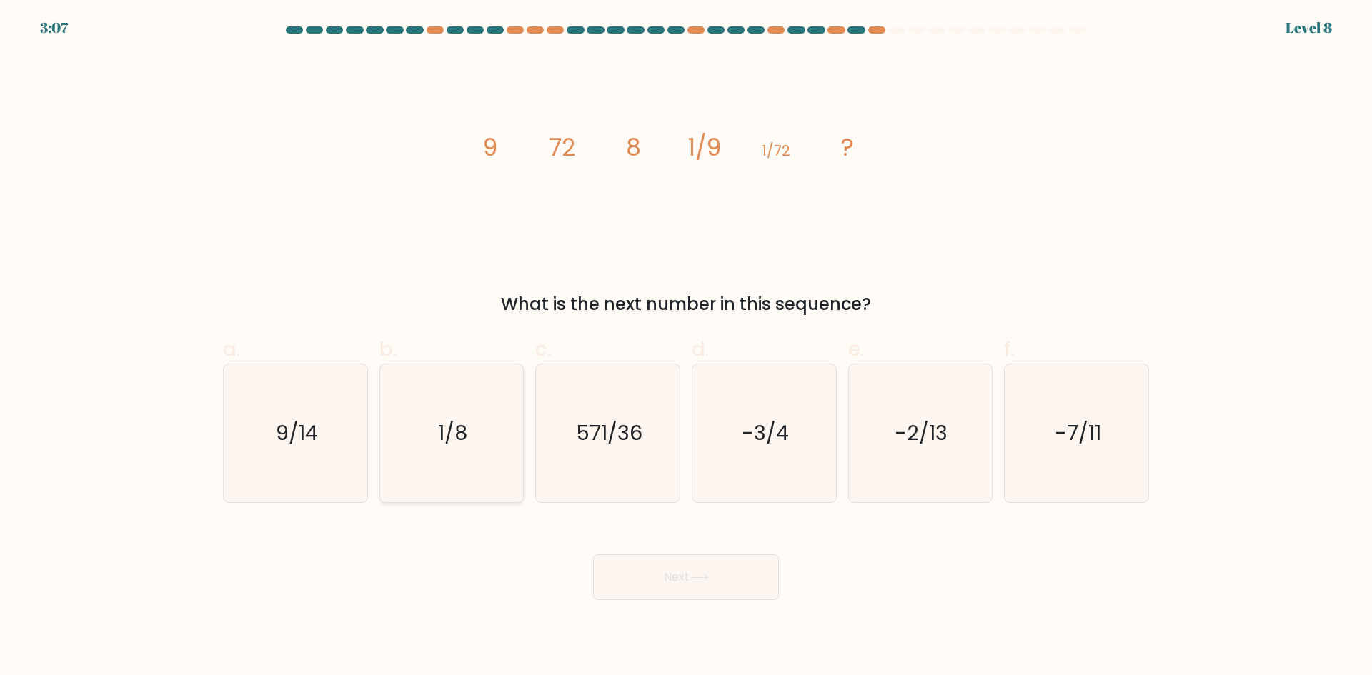
click at [447, 447] on text "1/8" at bounding box center [452, 433] width 29 height 29
click at [686, 347] on input "b. 1/8" at bounding box center [686, 342] width 1 height 9
radio input "true"
click at [648, 583] on button "Next" at bounding box center [686, 578] width 186 height 46
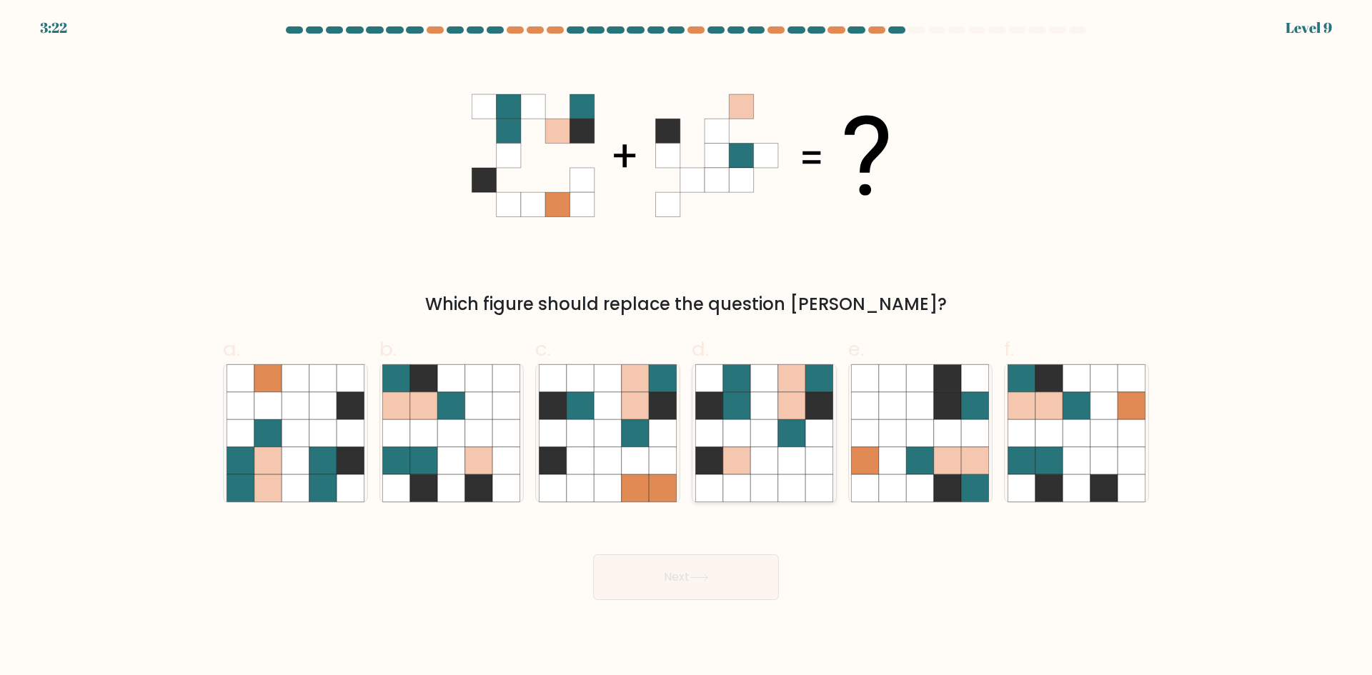
click at [798, 406] on icon at bounding box center [791, 405] width 27 height 27
click at [687, 347] on input "d." at bounding box center [686, 342] width 1 height 9
radio input "true"
click at [703, 564] on button "Next" at bounding box center [686, 578] width 186 height 46
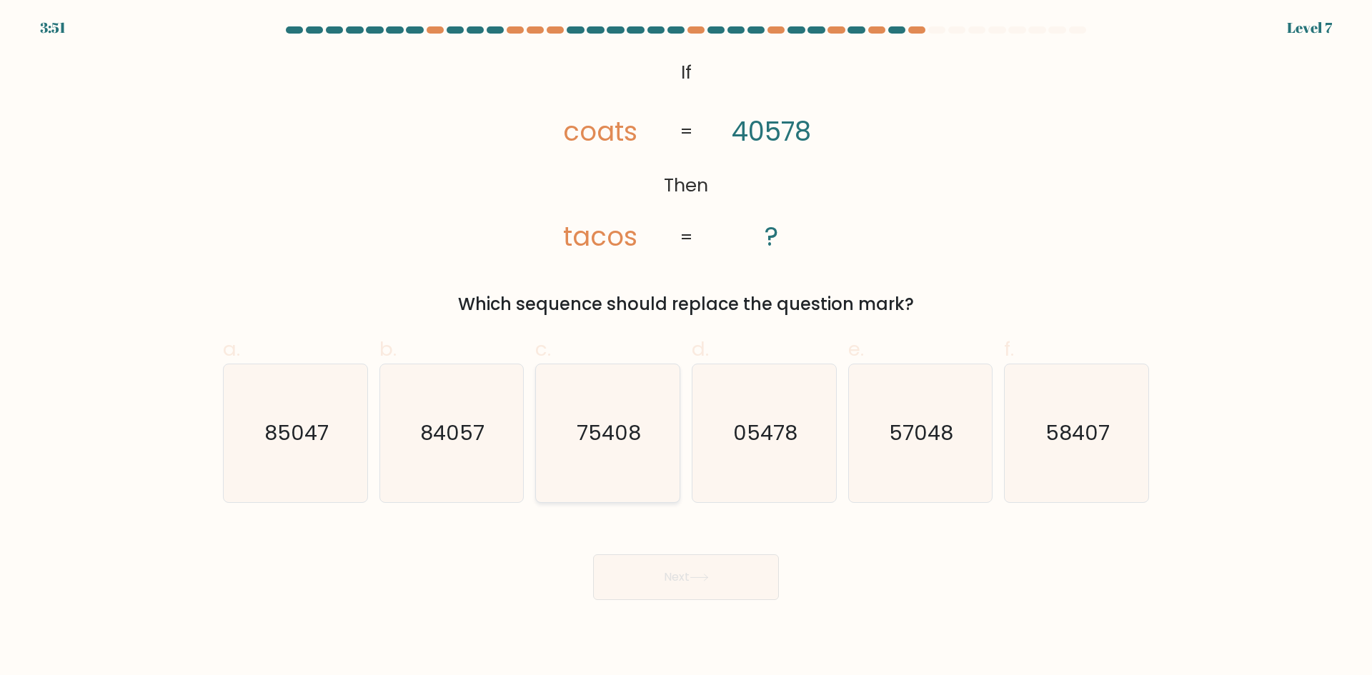
click at [645, 435] on icon "75408" at bounding box center [608, 434] width 138 height 138
click at [686, 347] on input "c. 75408" at bounding box center [686, 342] width 1 height 9
radio input "true"
click at [702, 580] on icon at bounding box center [699, 578] width 19 height 8
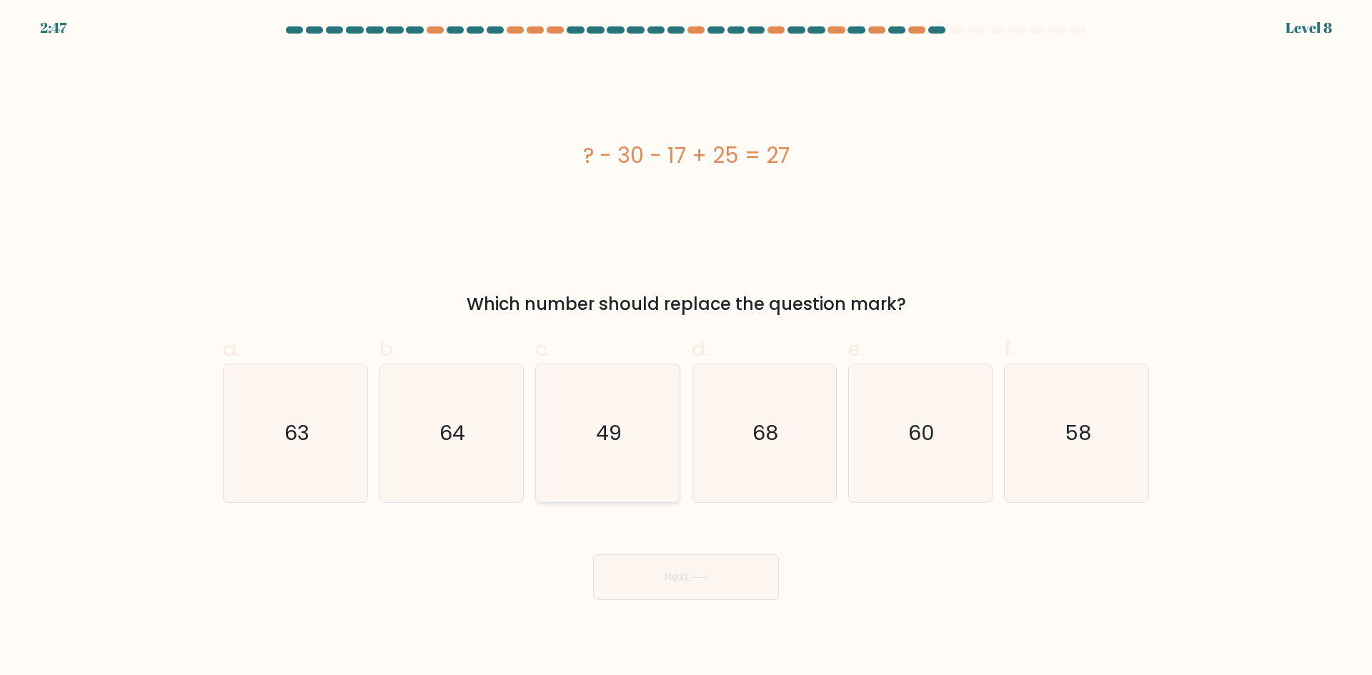
click at [619, 433] on text "49" at bounding box center [610, 433] width 26 height 29
click at [686, 347] on input "c. 49" at bounding box center [686, 342] width 1 height 9
radio input "true"
click at [646, 557] on button "Next" at bounding box center [686, 578] width 186 height 46
click at [646, 567] on button "Next" at bounding box center [686, 578] width 186 height 46
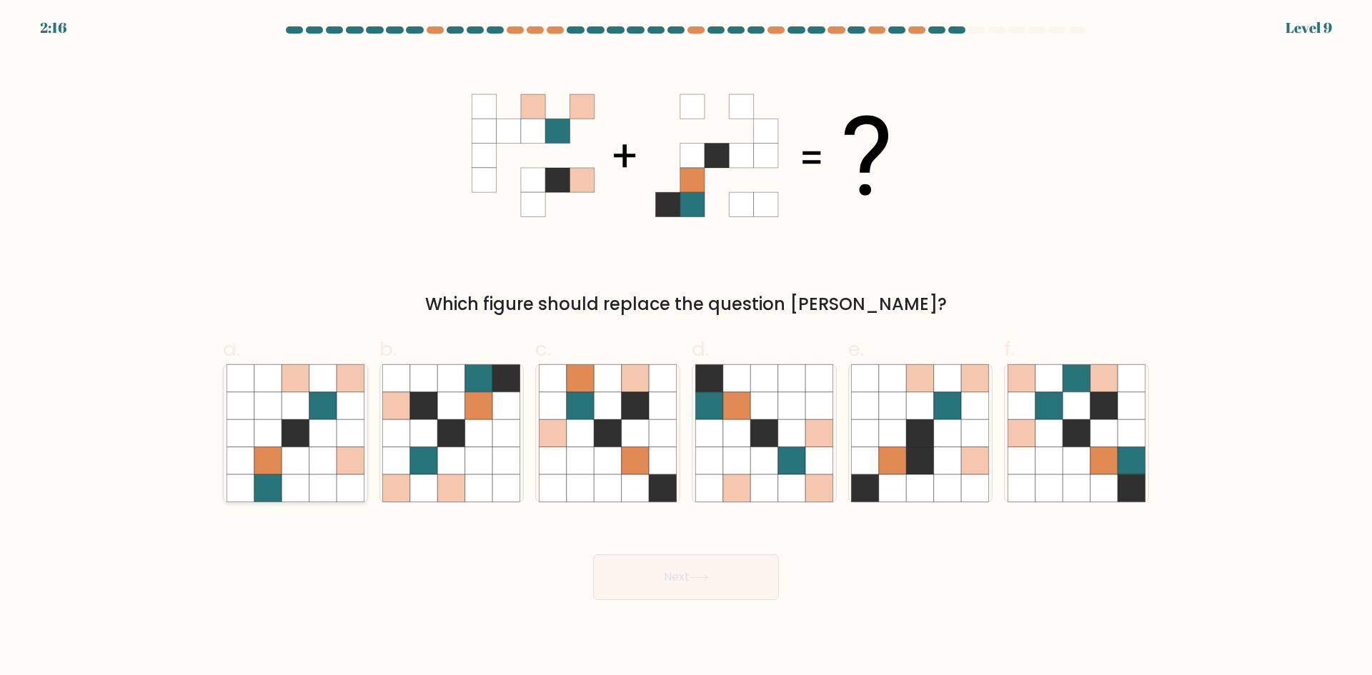
click at [297, 432] on icon at bounding box center [295, 433] width 27 height 27
click at [686, 347] on input "a." at bounding box center [686, 342] width 1 height 9
radio input "true"
click at [714, 568] on button "Next" at bounding box center [686, 578] width 186 height 46
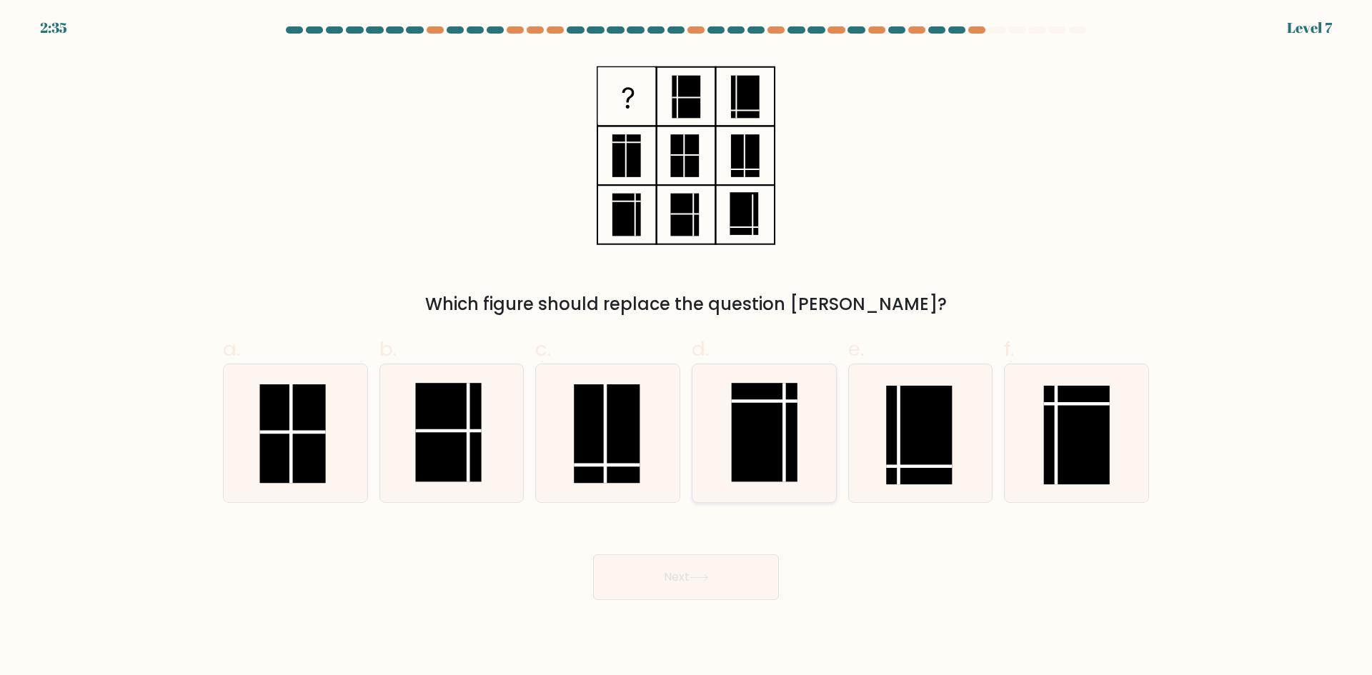
click at [773, 430] on rect at bounding box center [764, 432] width 66 height 99
click at [687, 347] on input "d." at bounding box center [686, 342] width 1 height 9
radio input "true"
click at [713, 583] on button "Next" at bounding box center [686, 578] width 186 height 46
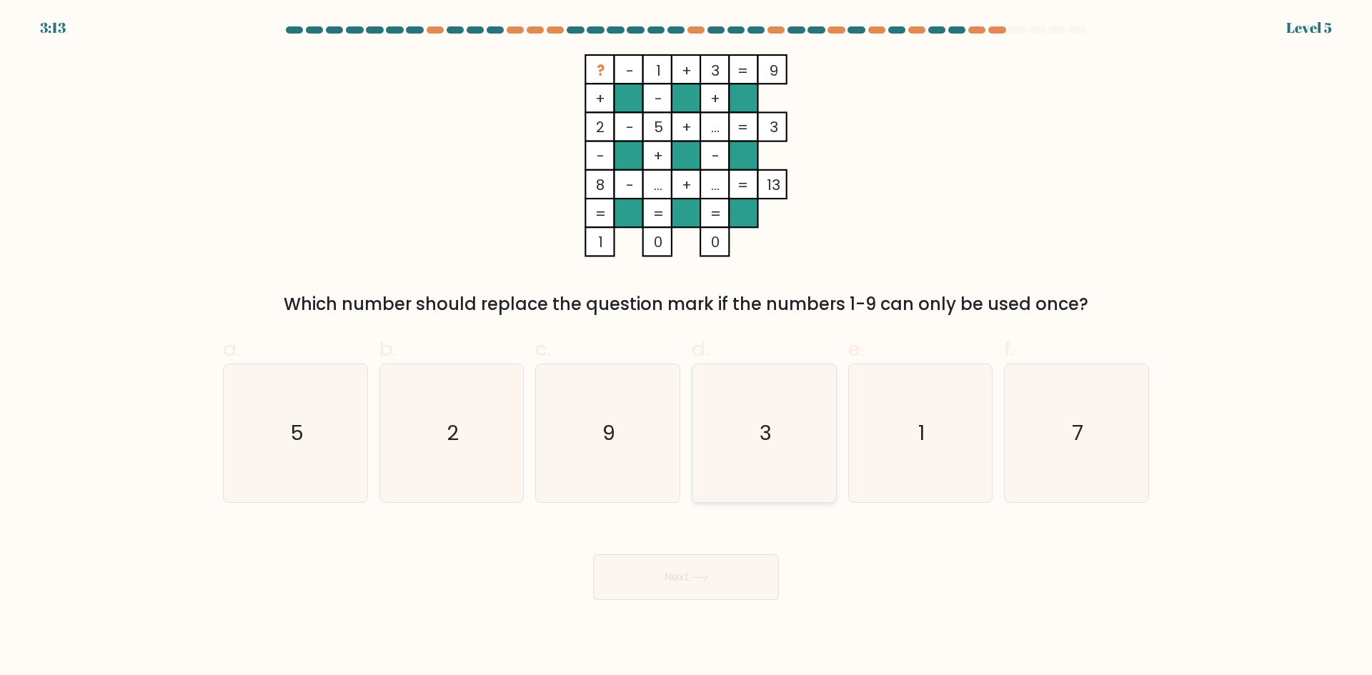
drag, startPoint x: 764, startPoint y: 476, endPoint x: 771, endPoint y: 485, distance: 10.7
click at [764, 478] on icon "3" at bounding box center [764, 434] width 138 height 138
click at [687, 347] on input "d. 3" at bounding box center [686, 342] width 1 height 9
radio input "true"
click at [703, 578] on icon at bounding box center [699, 578] width 19 height 8
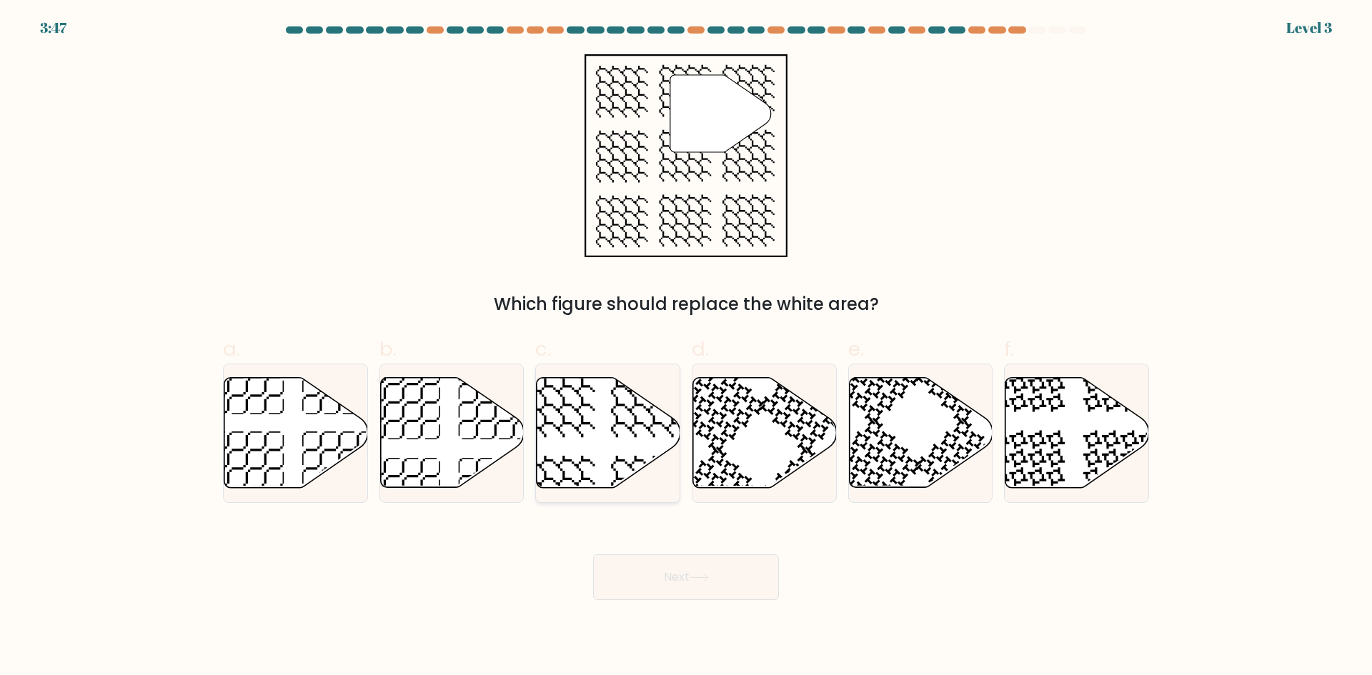
click at [619, 436] on icon at bounding box center [609, 433] width 144 height 110
click at [686, 347] on input "c." at bounding box center [686, 342] width 1 height 9
radio input "true"
click at [690, 563] on button "Next" at bounding box center [686, 578] width 186 height 46
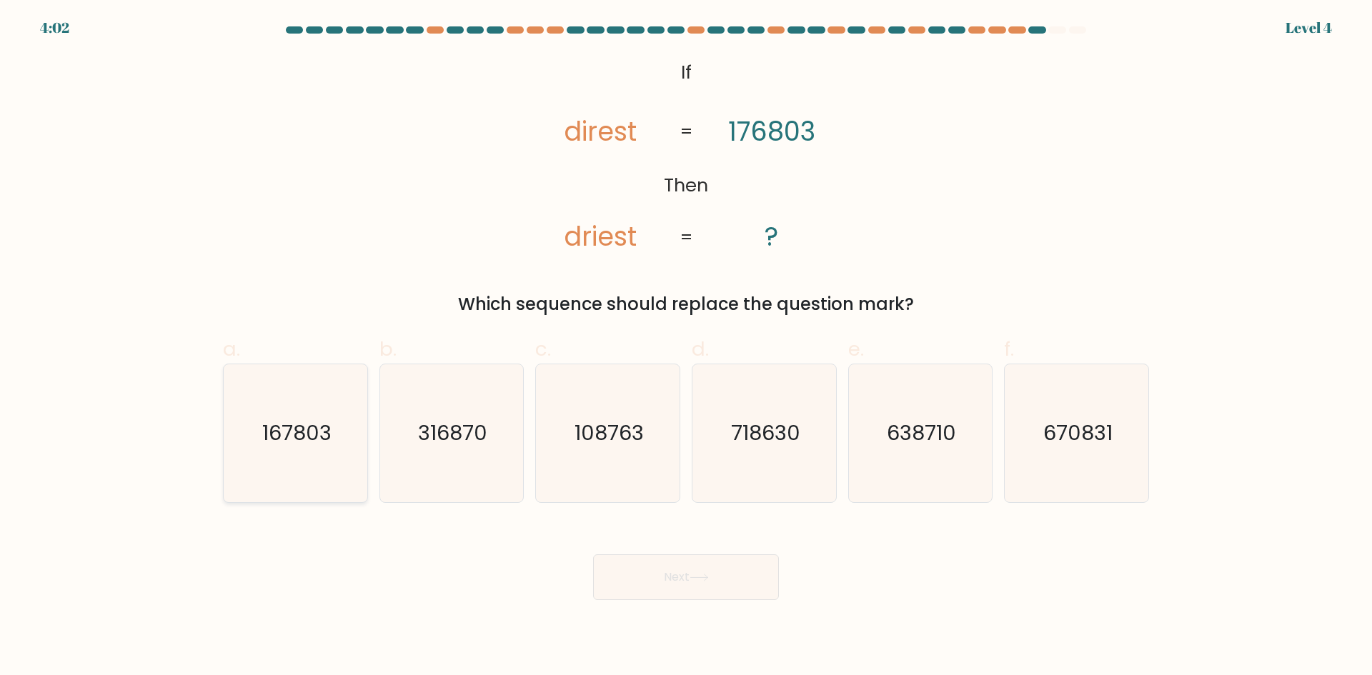
click at [319, 433] on text "167803" at bounding box center [296, 433] width 69 height 29
click at [686, 347] on input "a. 167803" at bounding box center [686, 342] width 1 height 9
radio input "true"
click at [705, 581] on icon at bounding box center [699, 578] width 19 height 8
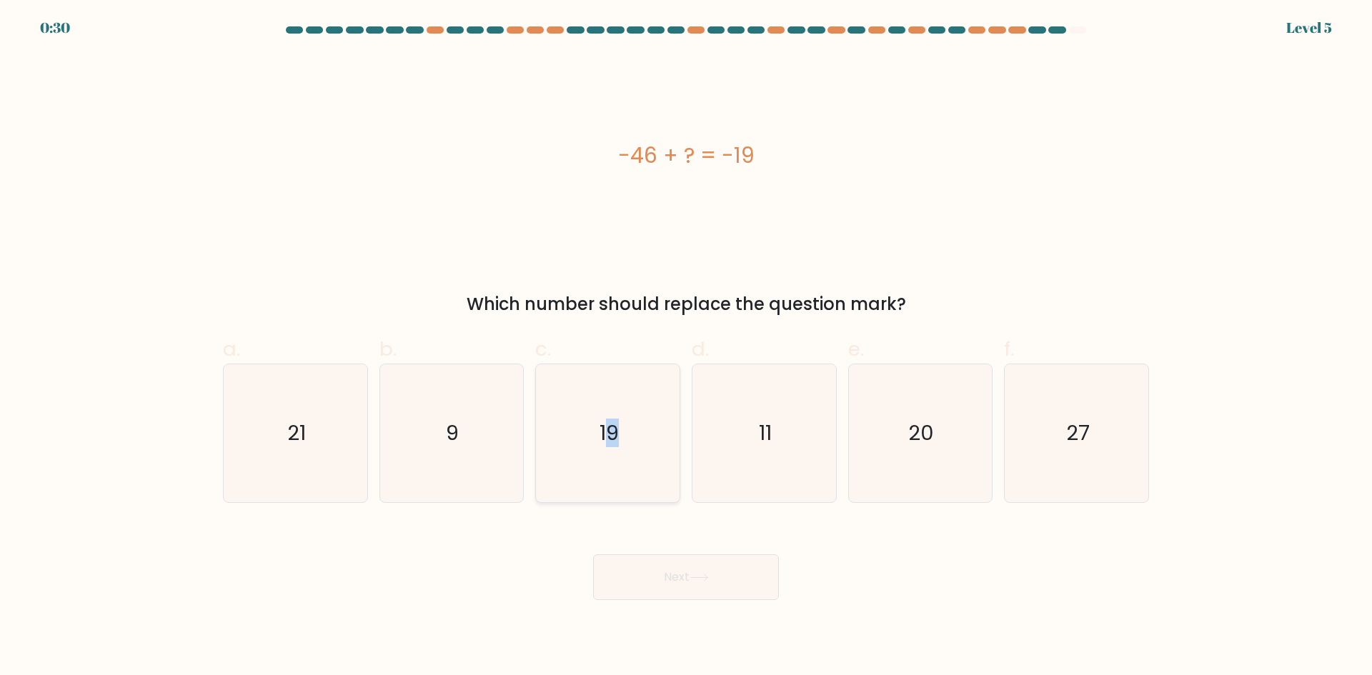
click at [613, 457] on icon "19" at bounding box center [608, 434] width 138 height 138
click at [661, 588] on button "Next" at bounding box center [686, 578] width 186 height 46
click at [620, 428] on icon "19" at bounding box center [608, 434] width 138 height 138
click at [686, 347] on input "c. 19" at bounding box center [686, 342] width 1 height 9
radio input "true"
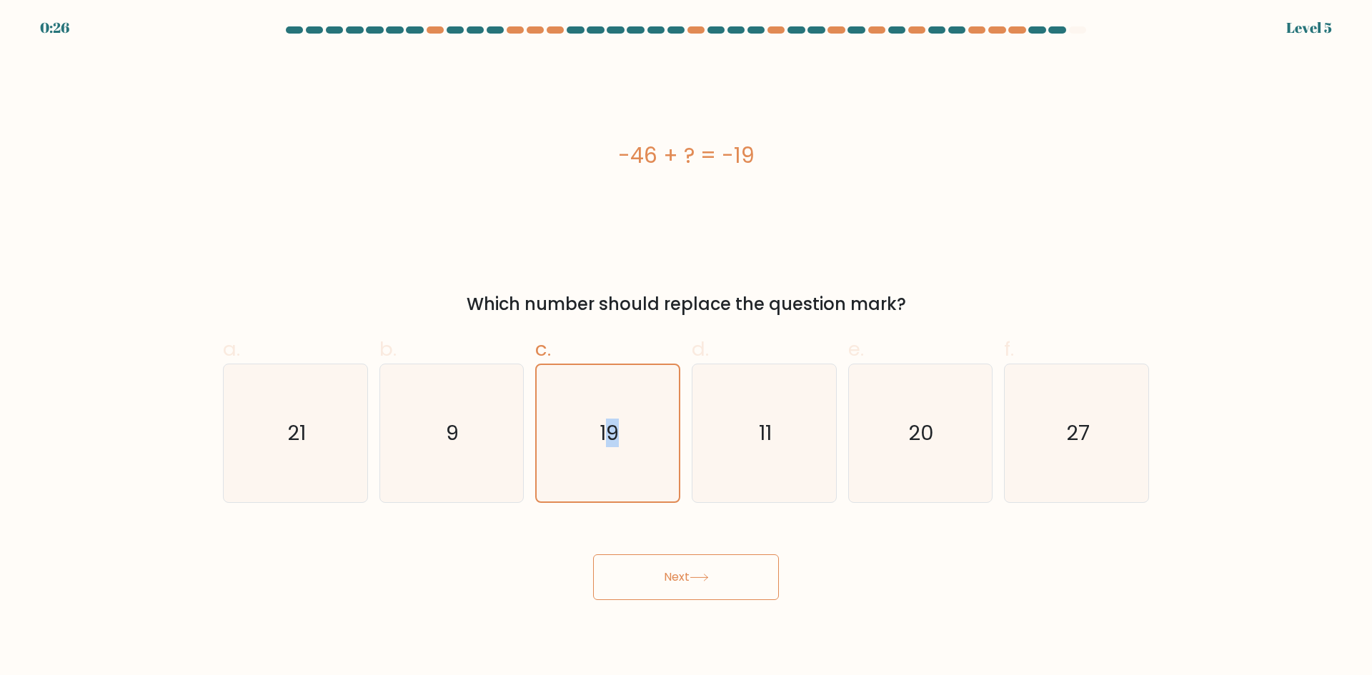
click at [686, 559] on button "Next" at bounding box center [686, 578] width 186 height 46
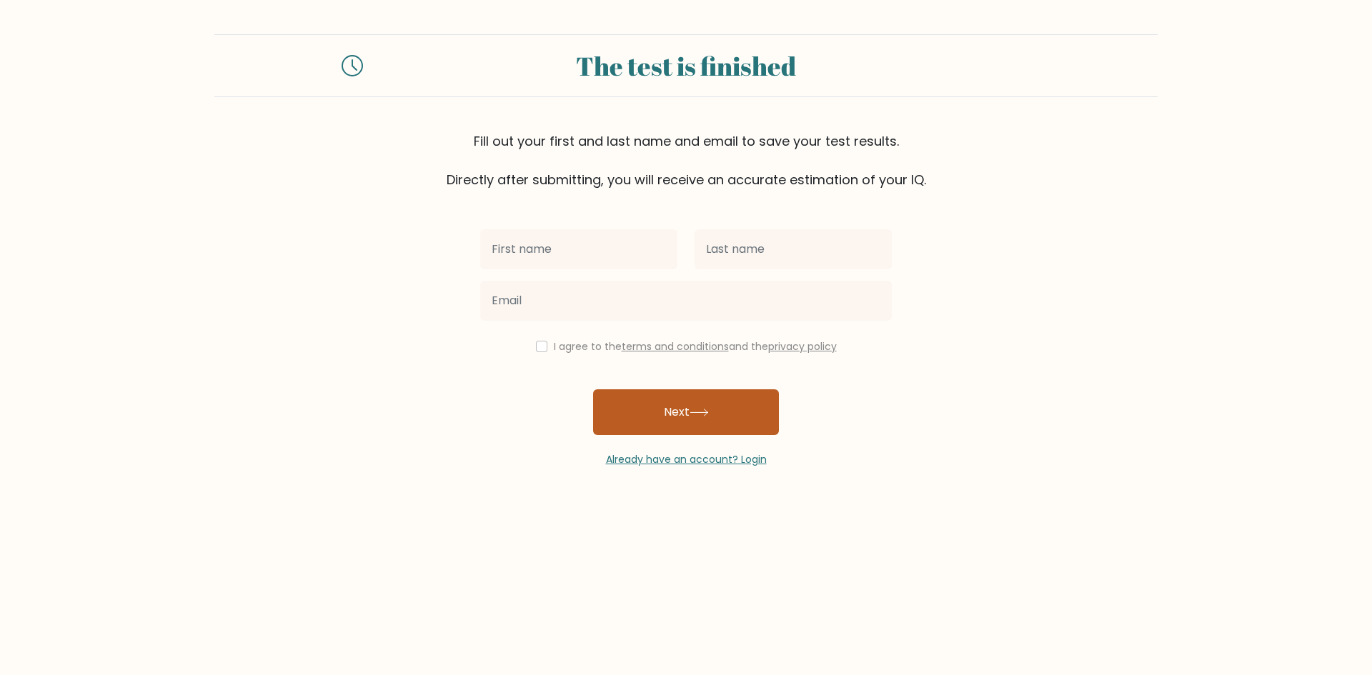
click at [698, 420] on button "Next" at bounding box center [686, 413] width 186 height 46
